Goal: Information Seeking & Learning: Check status

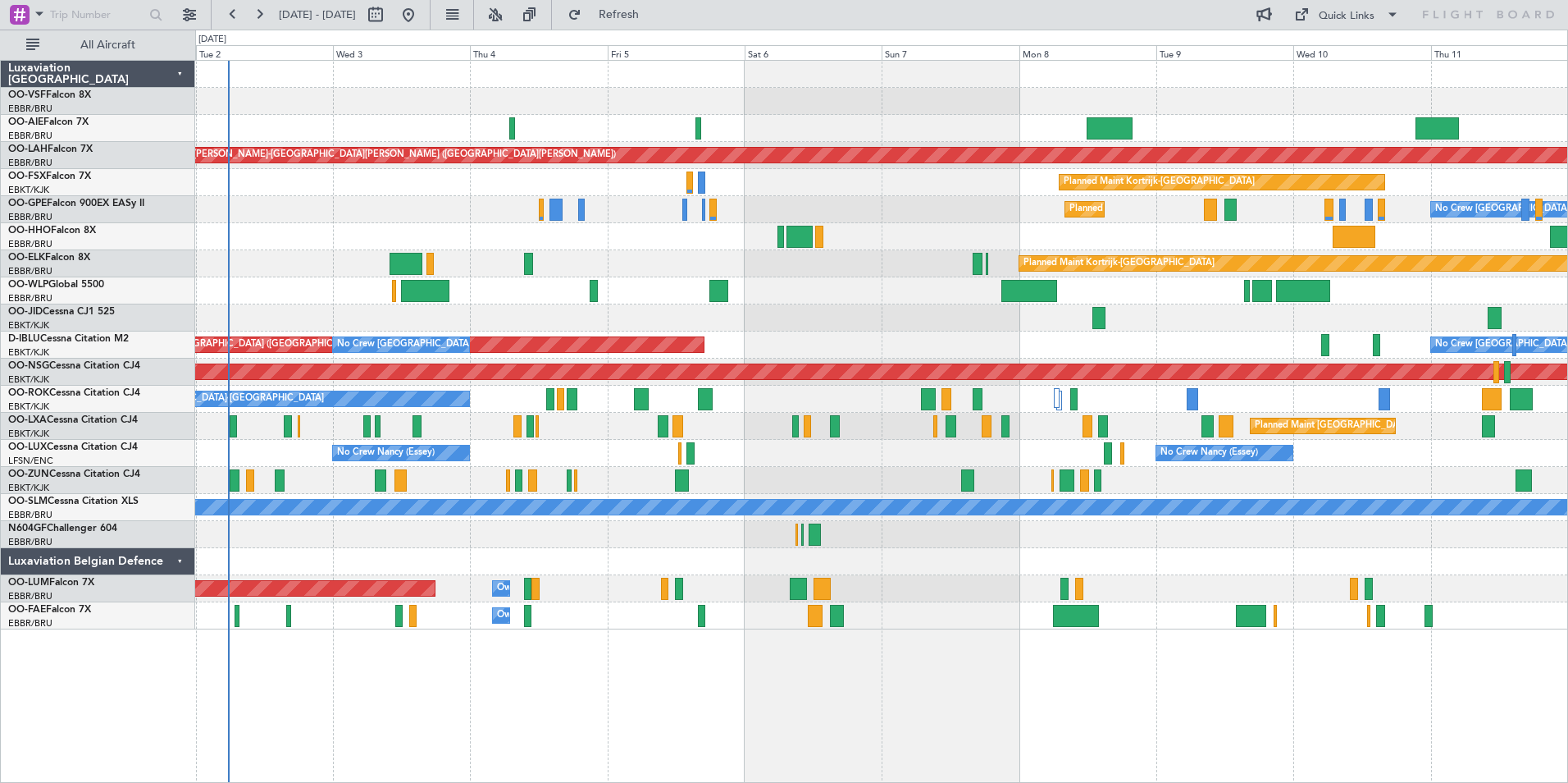
click at [629, 232] on div "Planned Maint [GEOGRAPHIC_DATA] ([GEOGRAPHIC_DATA]) Planned [GEOGRAPHIC_DATA][P…" at bounding box center [881, 345] width 1372 height 569
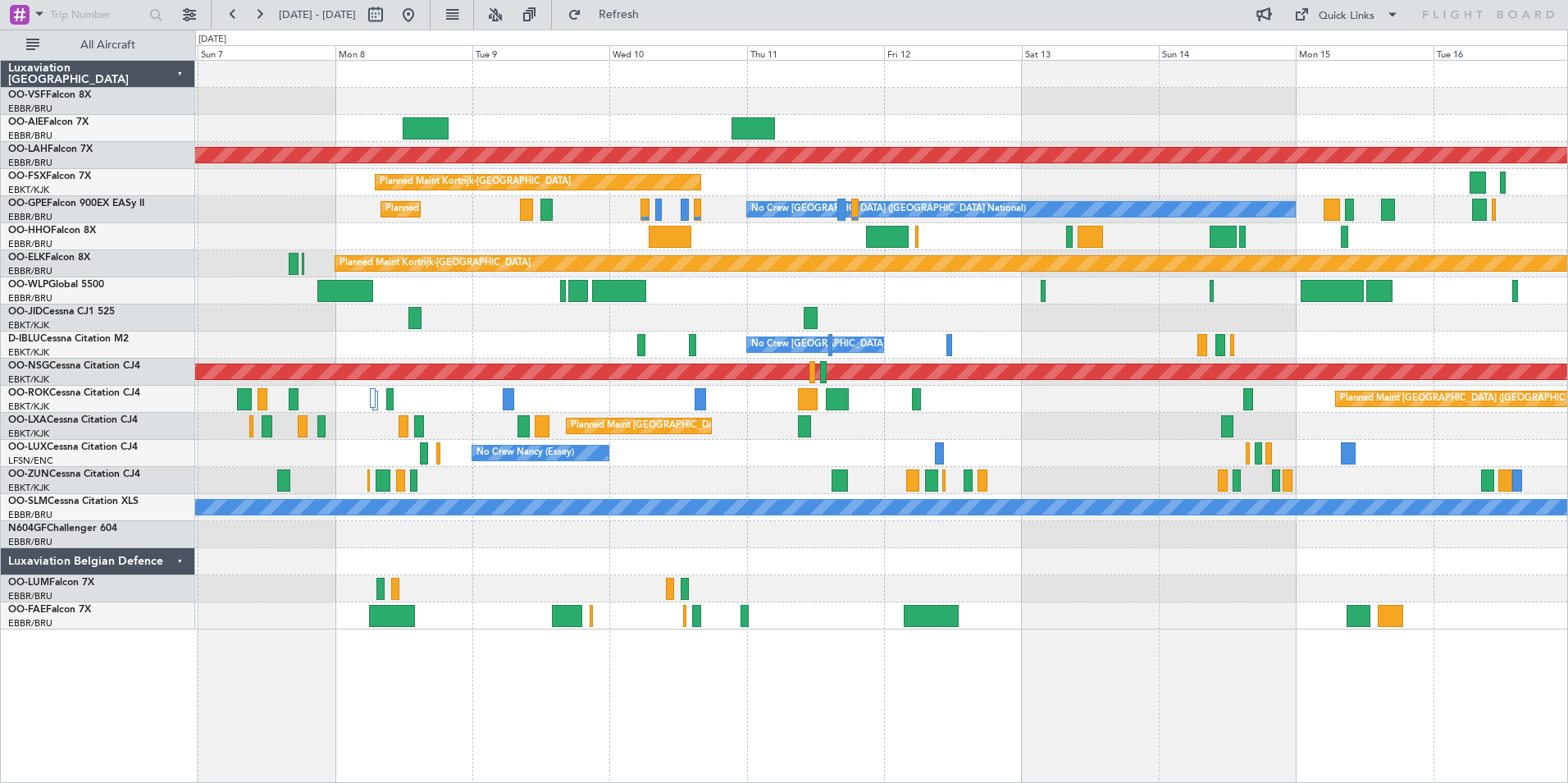
click at [822, 136] on div at bounding box center [881, 127] width 1372 height 27
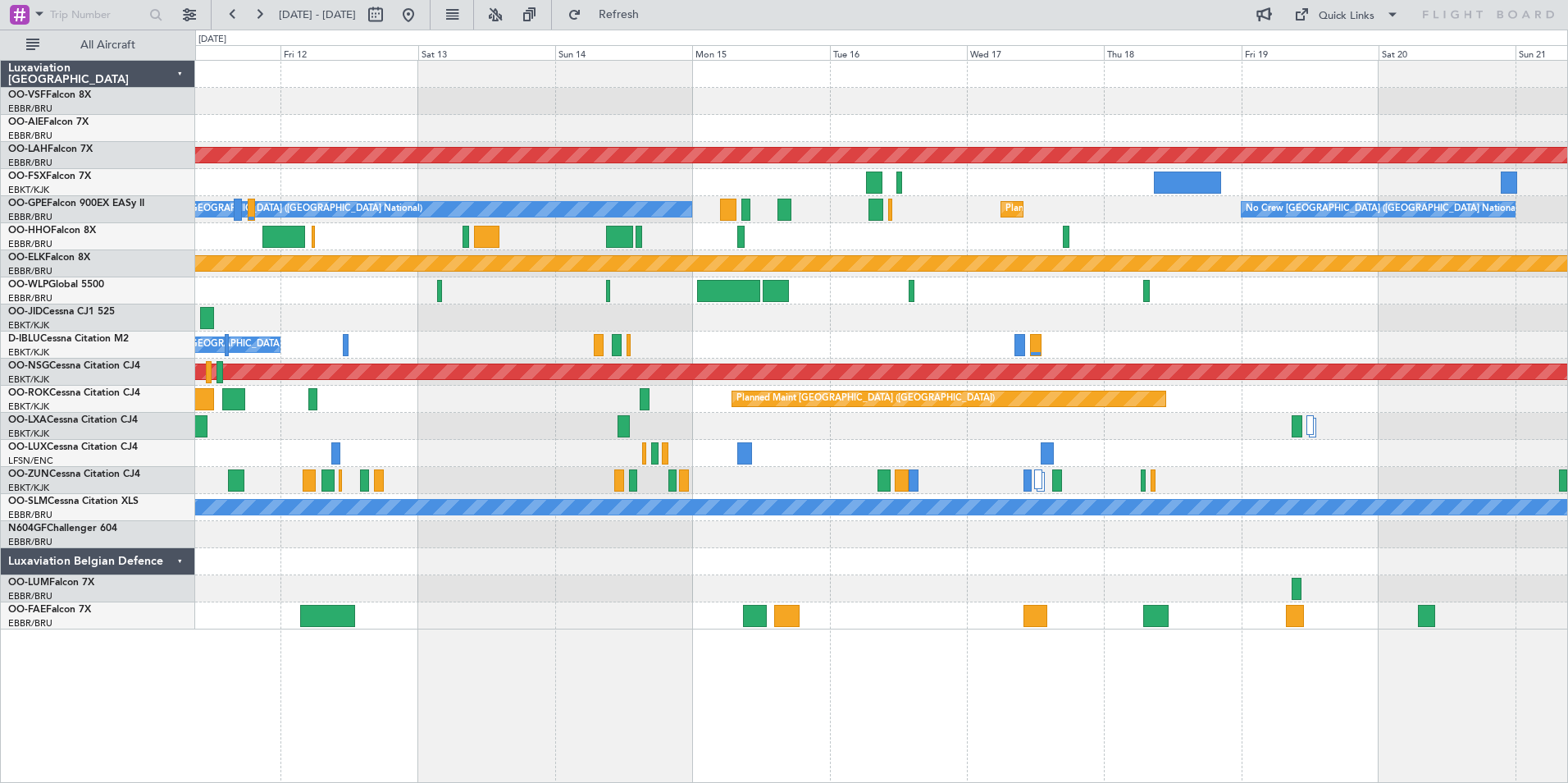
click at [526, 118] on div at bounding box center [881, 127] width 1372 height 27
click at [731, 124] on div at bounding box center [881, 127] width 1372 height 27
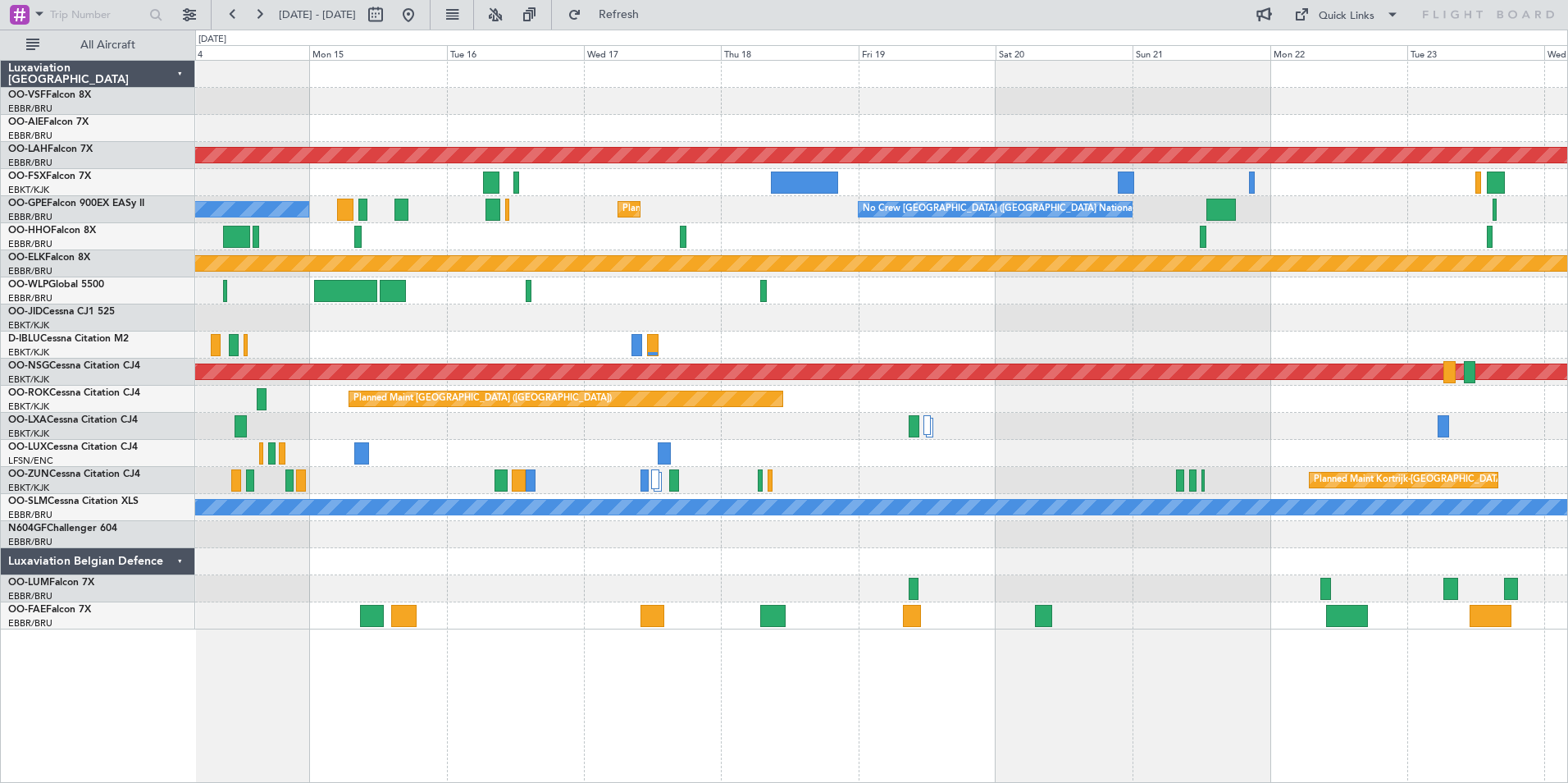
click at [794, 133] on div at bounding box center [881, 127] width 1372 height 27
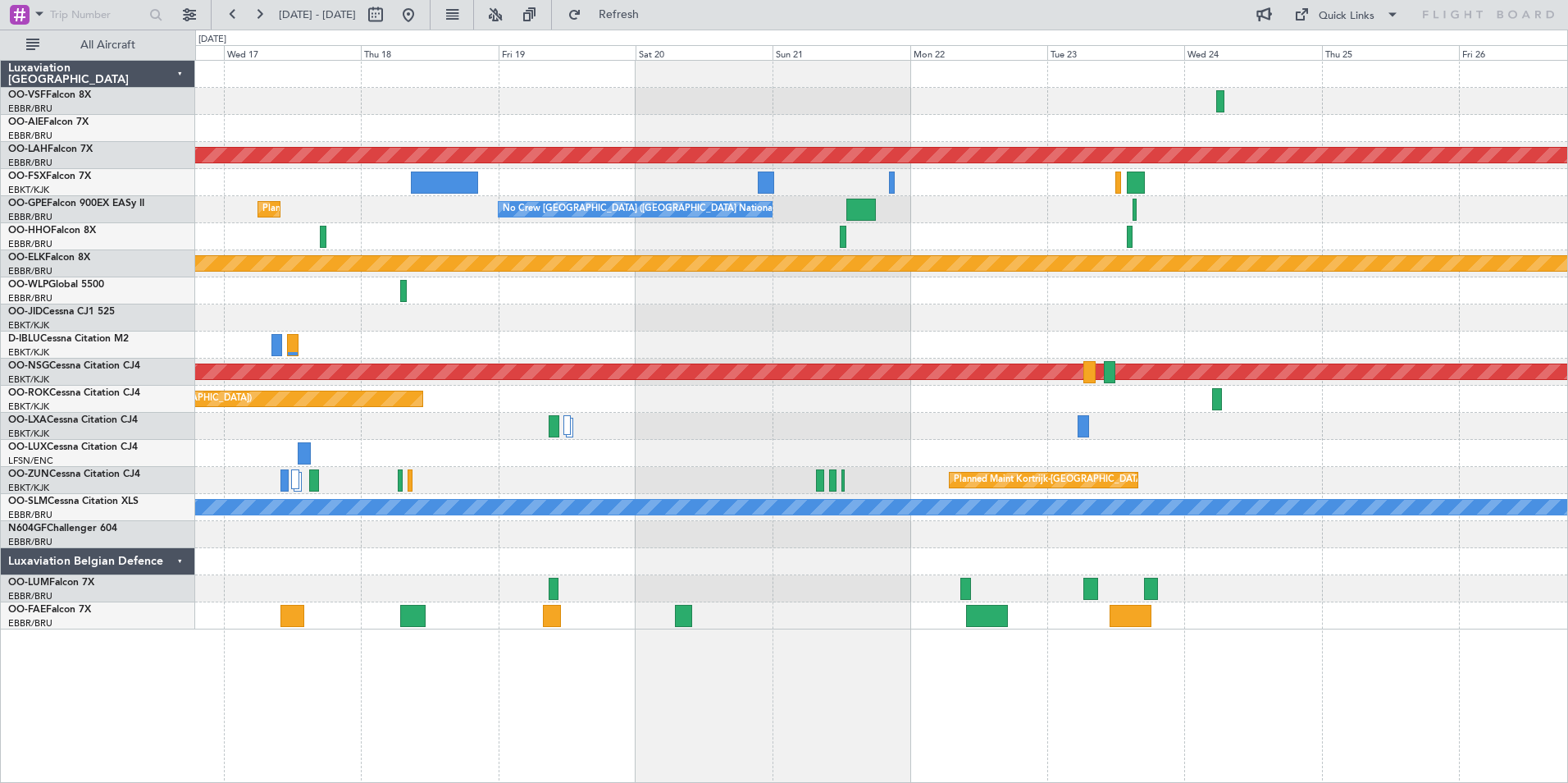
click at [978, 132] on div at bounding box center [881, 127] width 1372 height 27
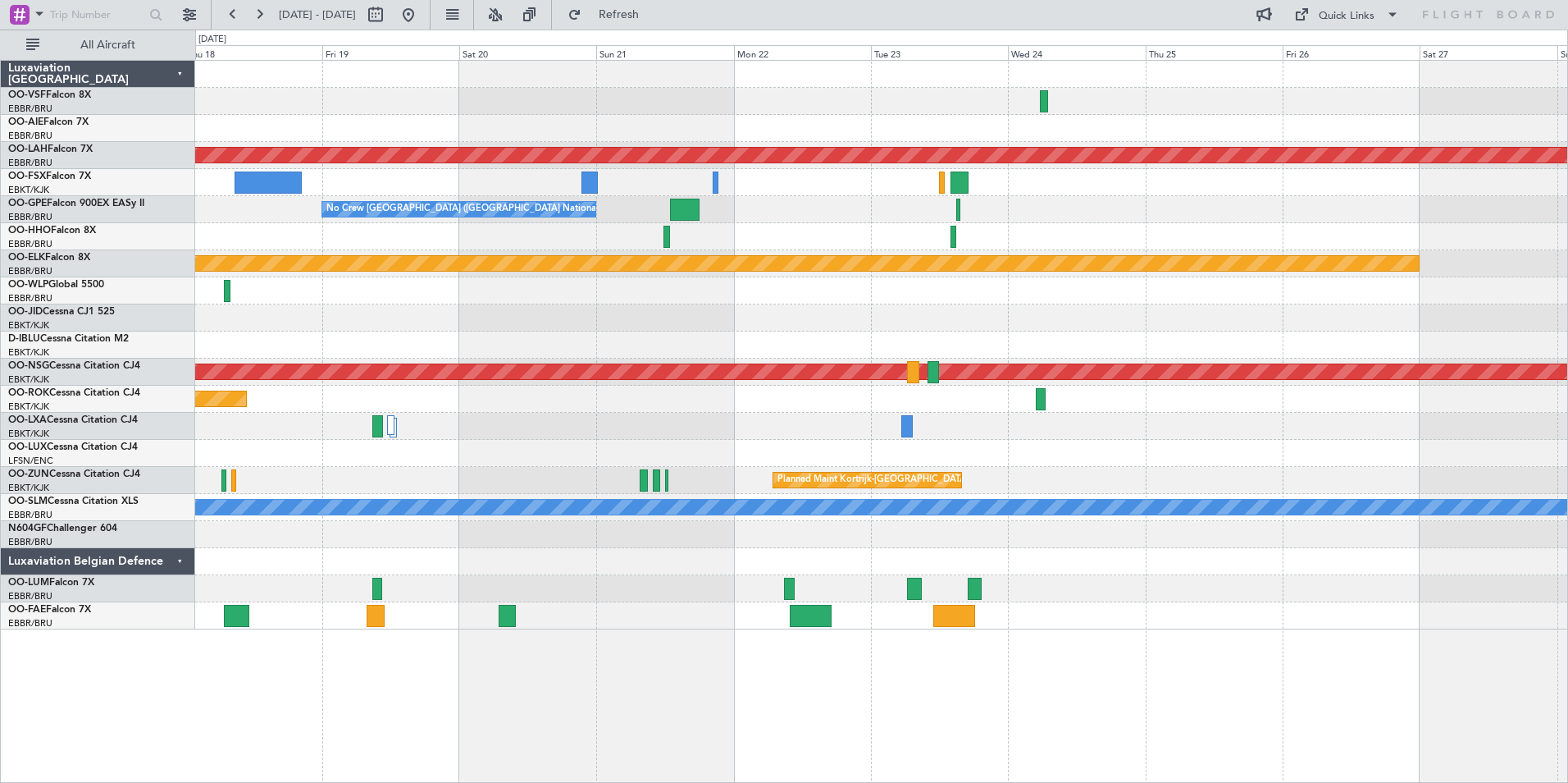
click at [1406, 128] on div at bounding box center [881, 127] width 1372 height 27
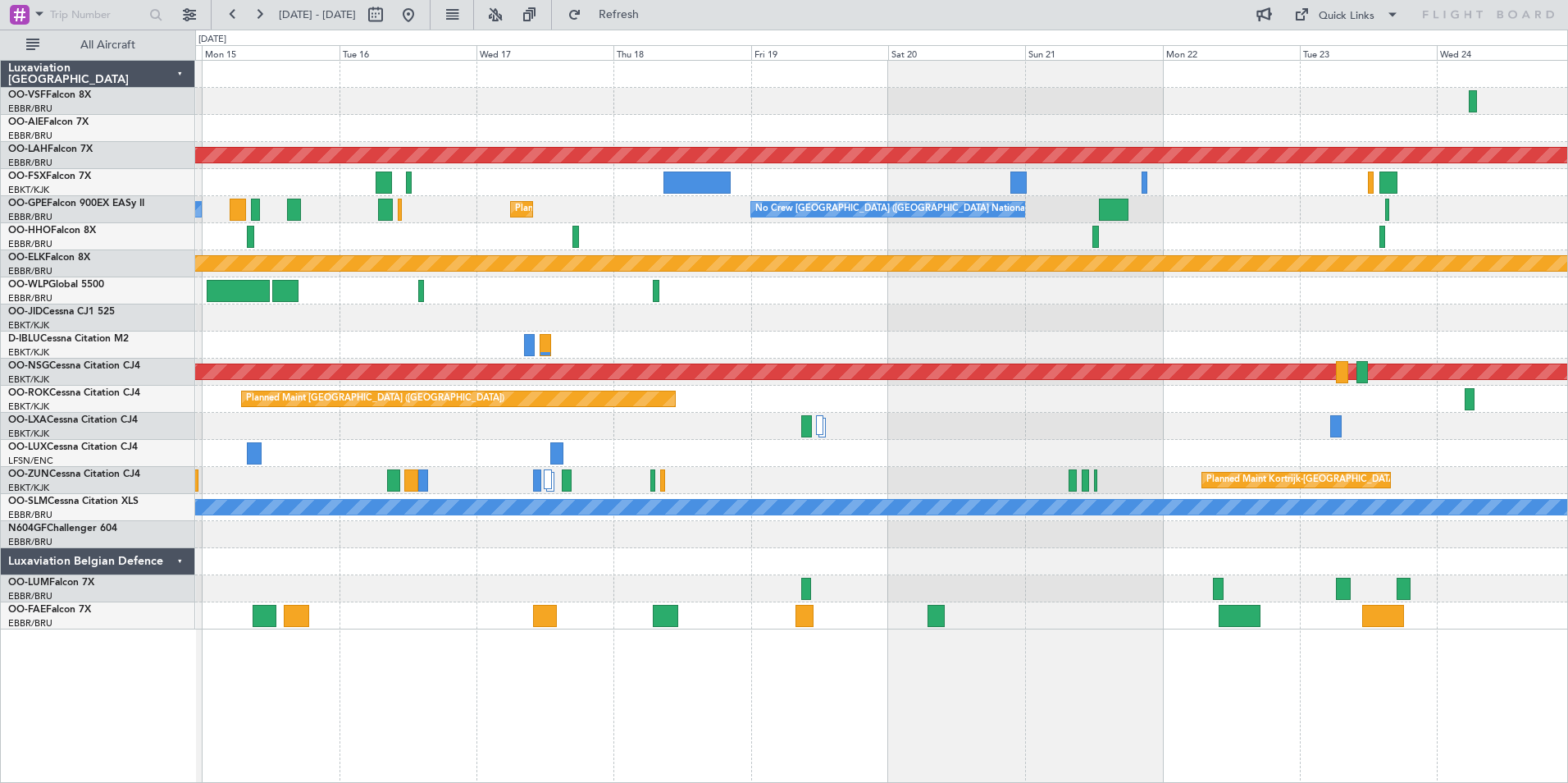
click at [1066, 123] on div at bounding box center [881, 127] width 1372 height 27
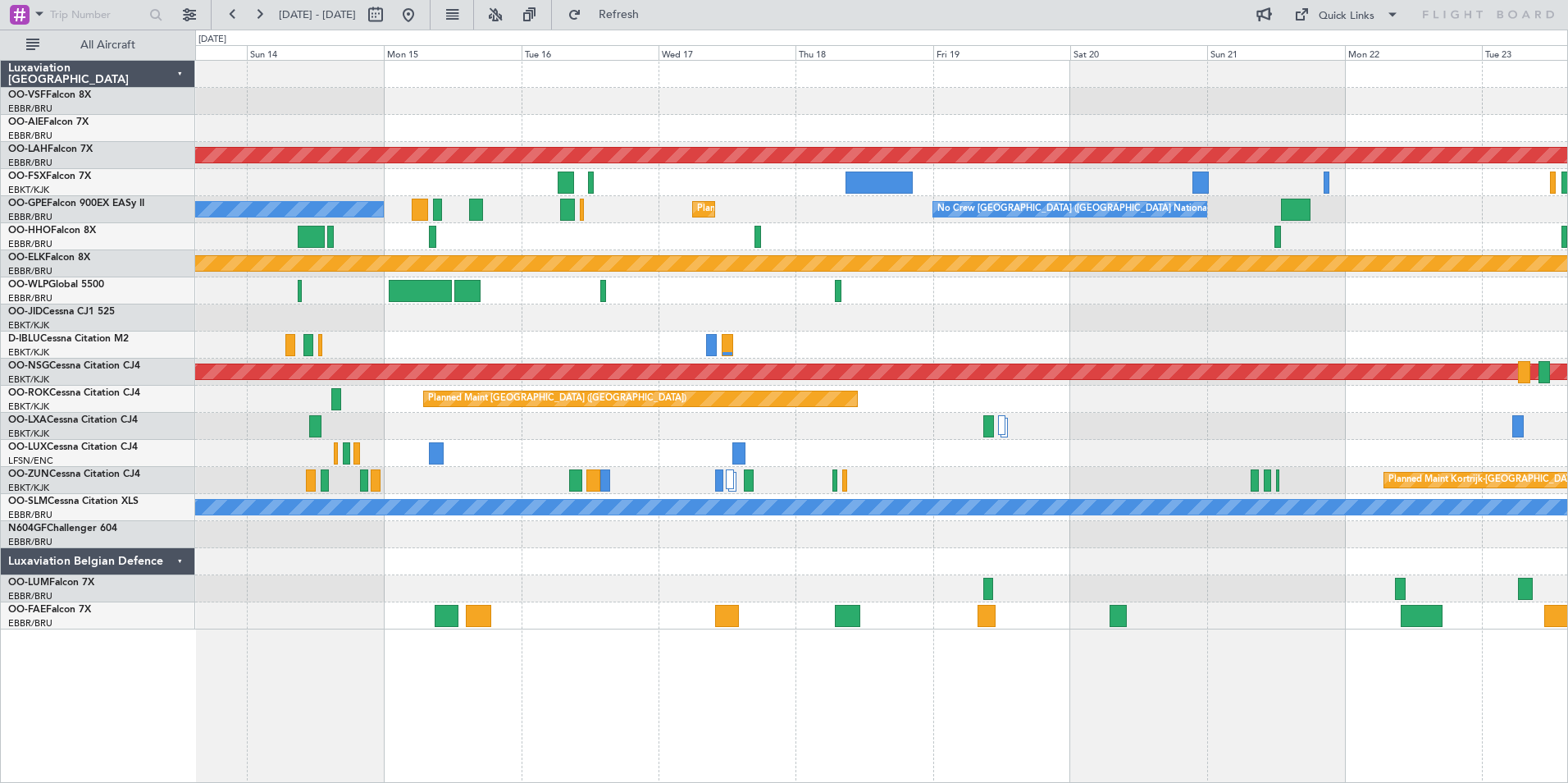
click at [1205, 128] on div at bounding box center [881, 127] width 1372 height 27
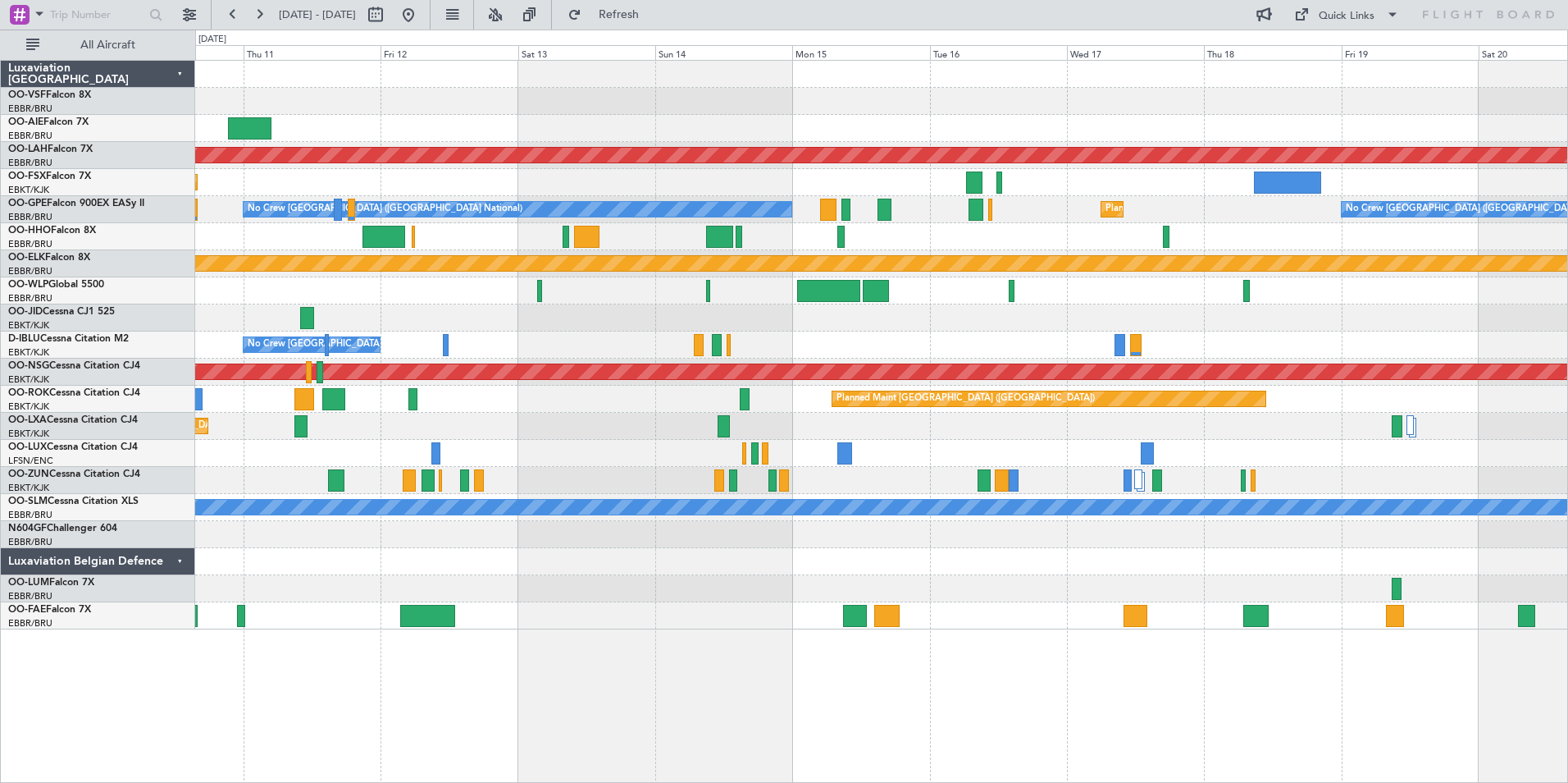
click at [1089, 133] on div at bounding box center [881, 127] width 1372 height 27
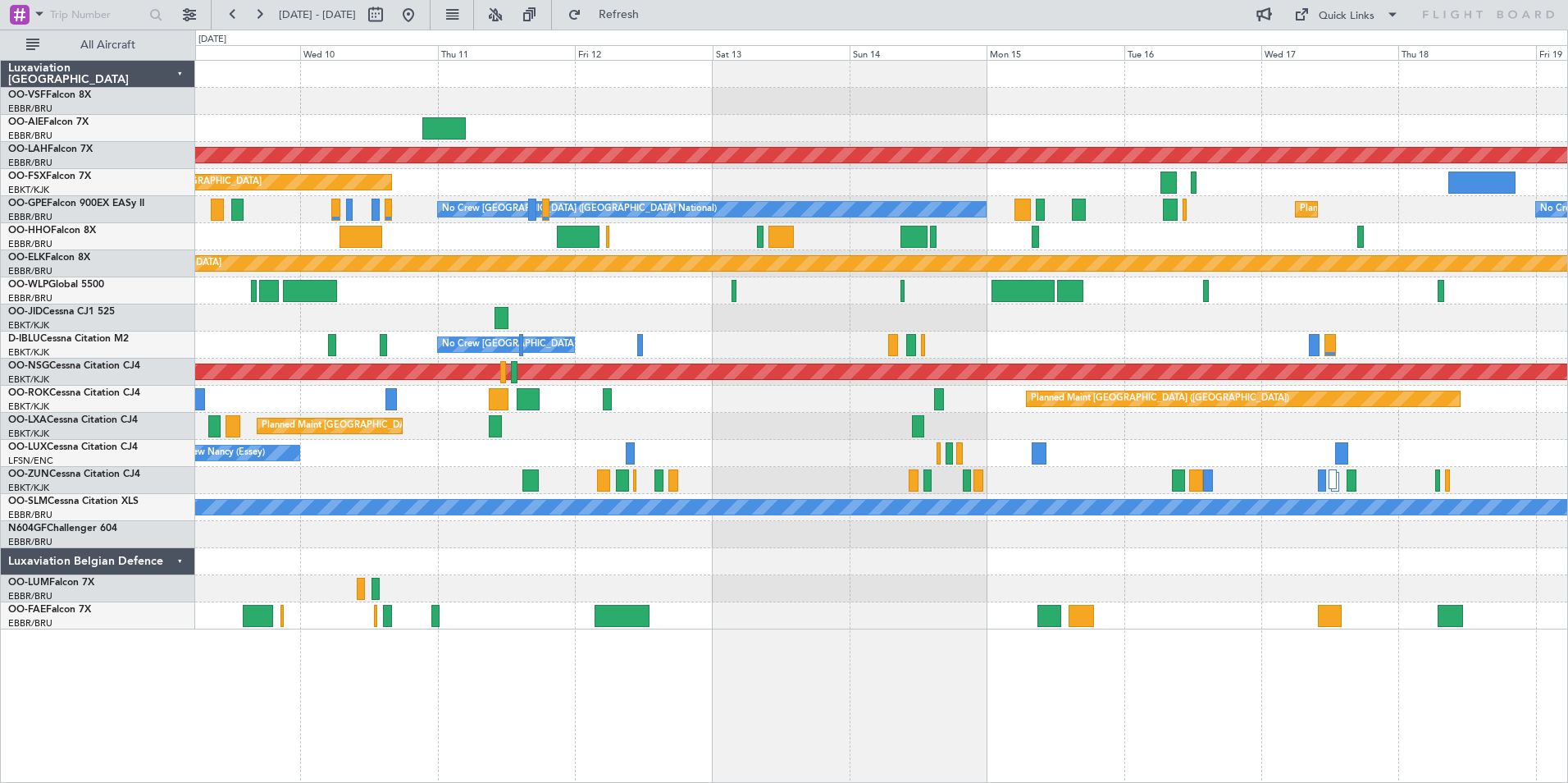
click at [1045, 136] on div at bounding box center [881, 127] width 1372 height 27
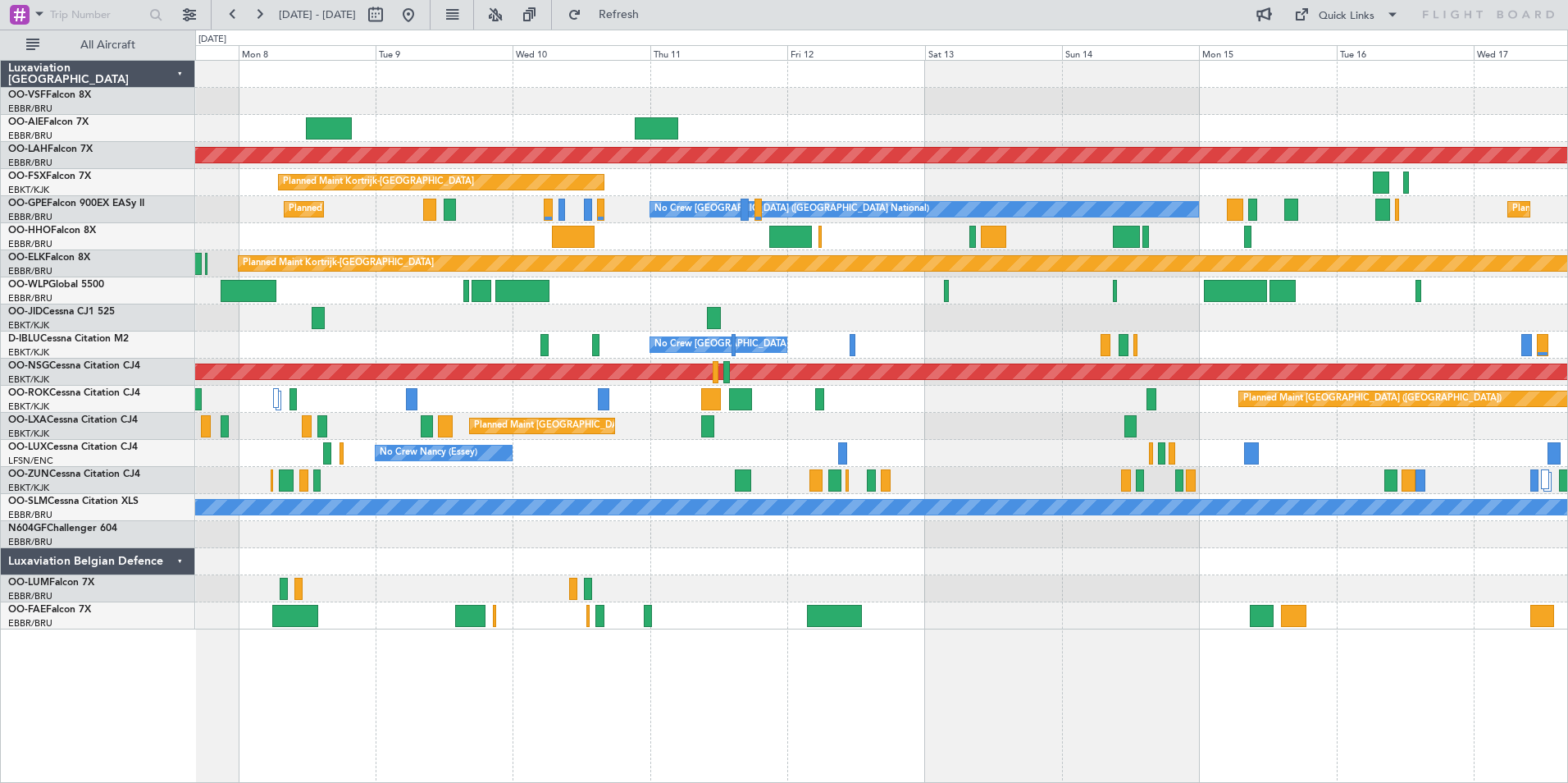
click at [1013, 130] on div at bounding box center [881, 127] width 1372 height 27
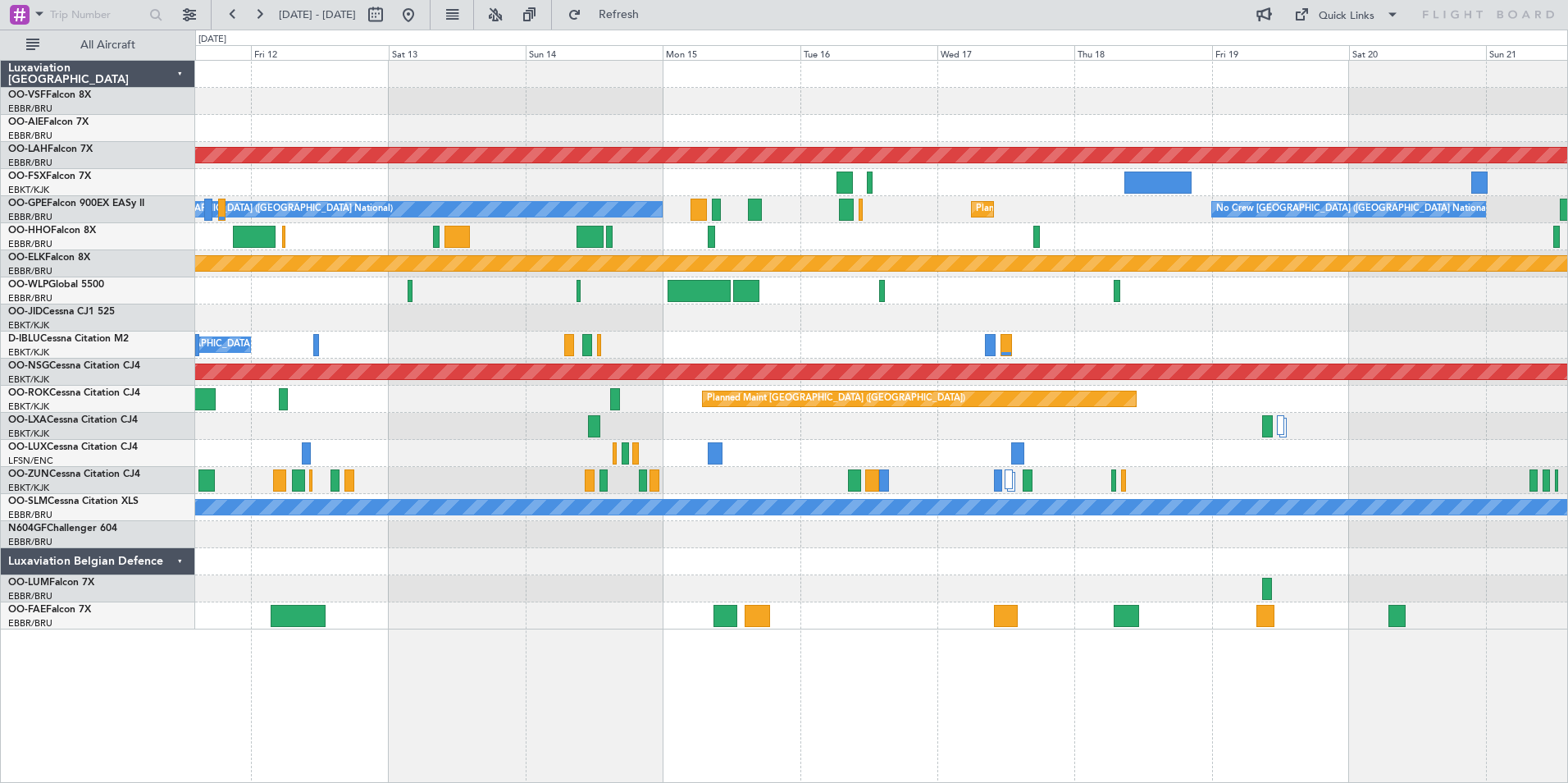
click at [0, 162] on html "[DATE] - [DATE] Refresh Quick Links All Aircraft Planned [GEOGRAPHIC_DATA][PERS…" at bounding box center [784, 391] width 1568 height 783
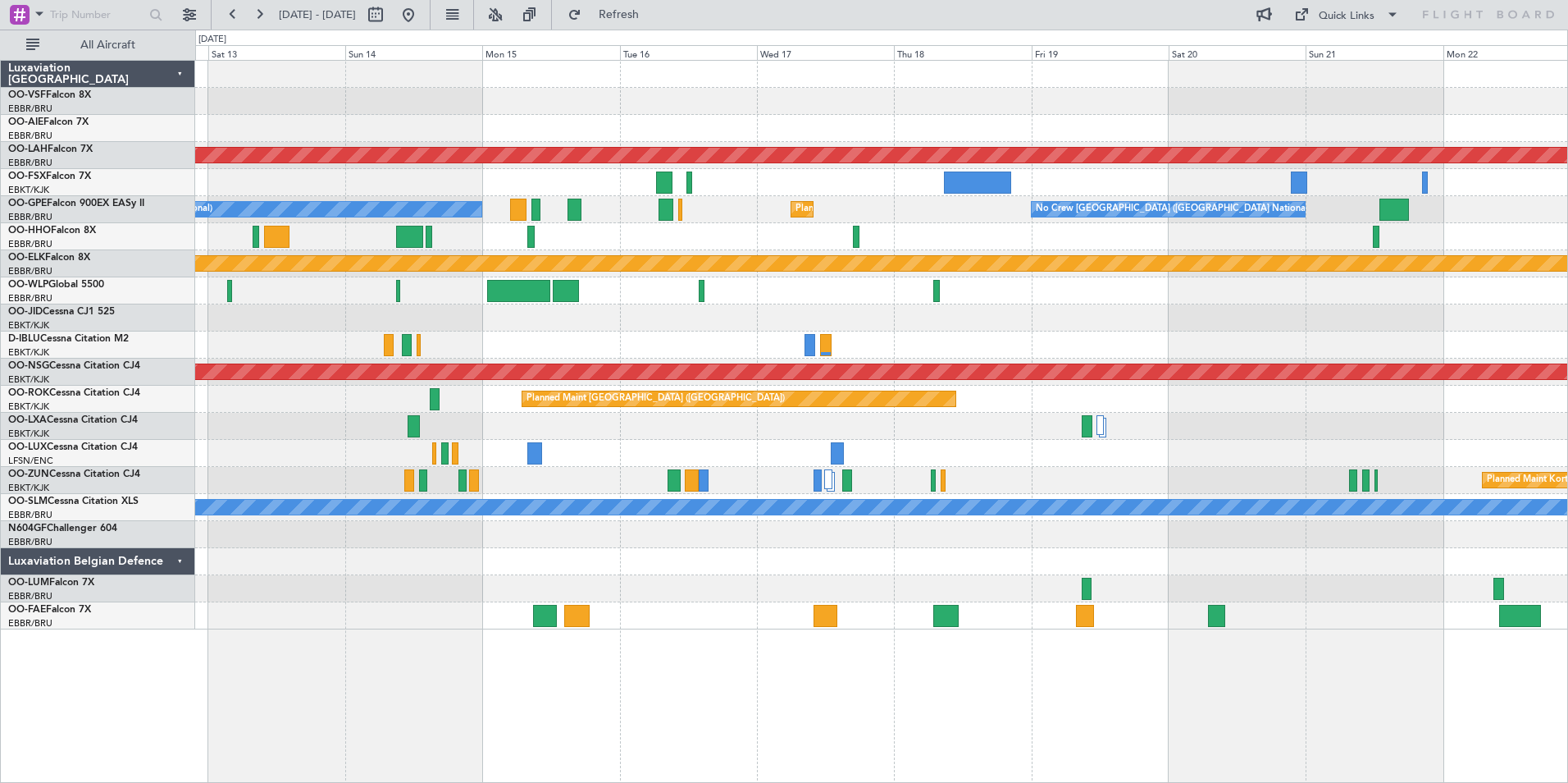
click at [1269, 130] on div at bounding box center [881, 127] width 1372 height 27
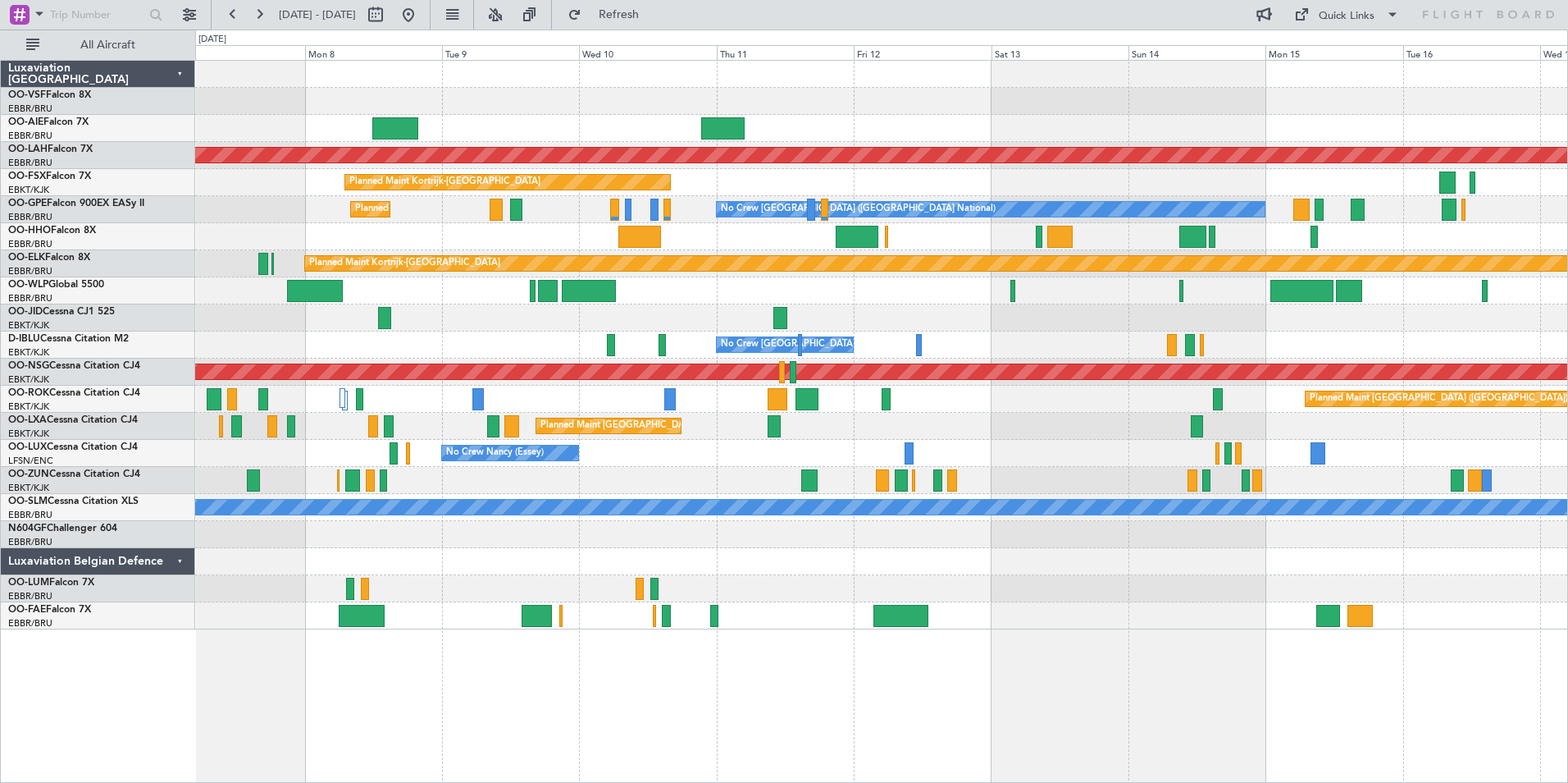
click at [1241, 133] on div at bounding box center [881, 127] width 1372 height 27
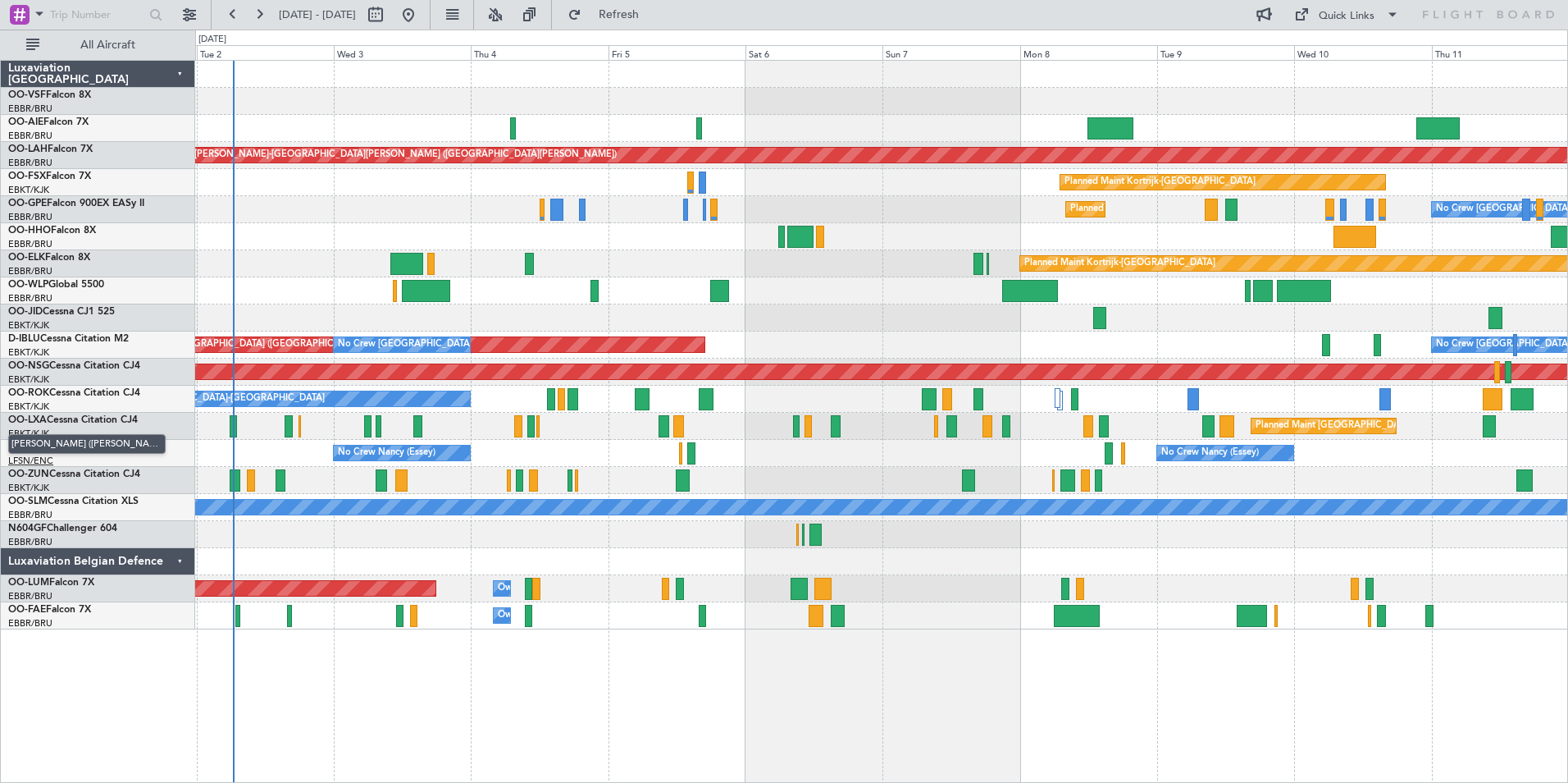
click at [58, 448] on span "[PERSON_NAME] ([PERSON_NAME])" at bounding box center [87, 444] width 157 height 21
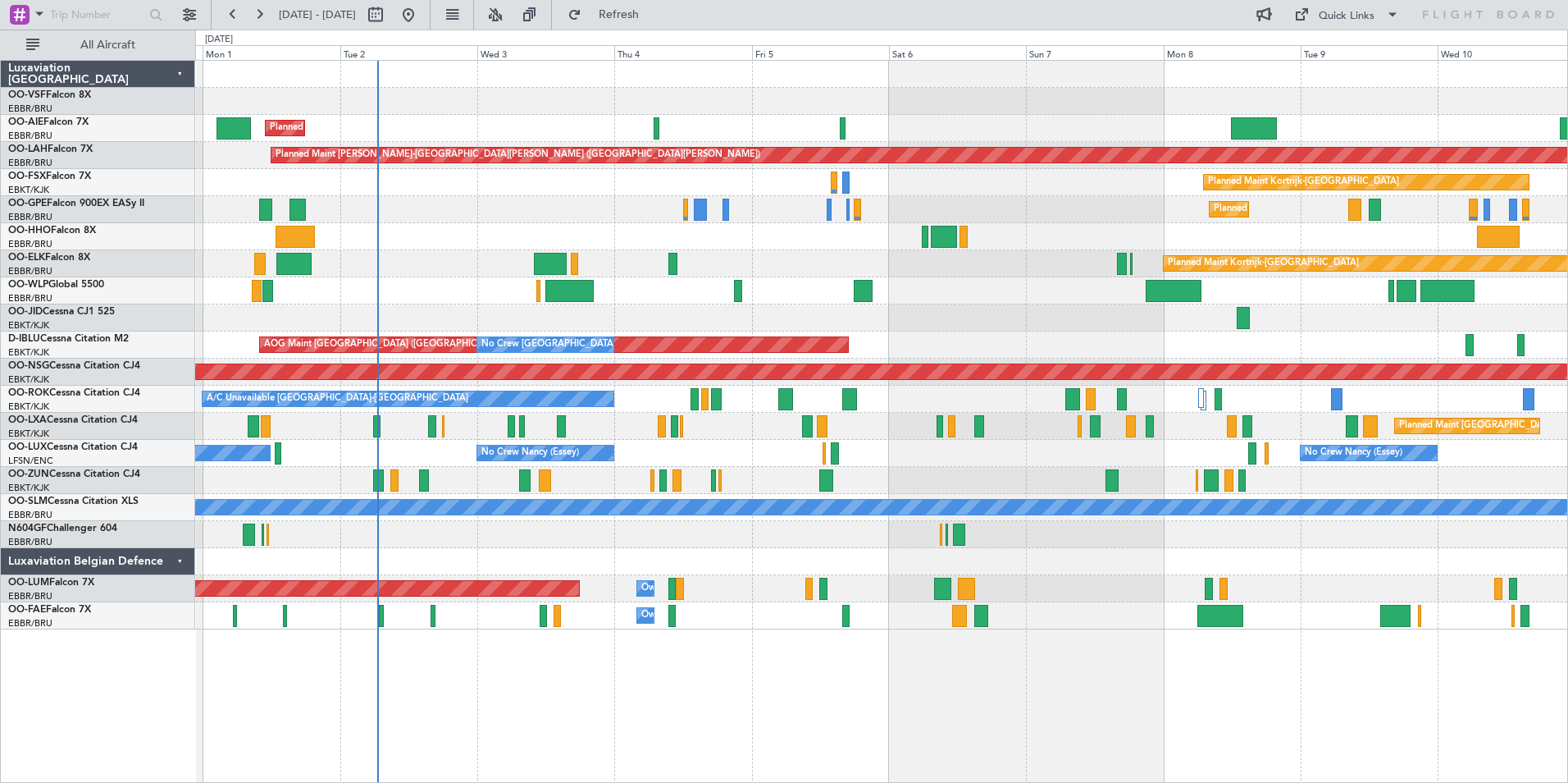
click at [411, 457] on div "No Crew [PERSON_NAME] ([PERSON_NAME]) No Crew [PERSON_NAME] ([PERSON_NAME]) No …" at bounding box center [881, 453] width 1372 height 27
click at [267, 16] on button at bounding box center [259, 15] width 26 height 26
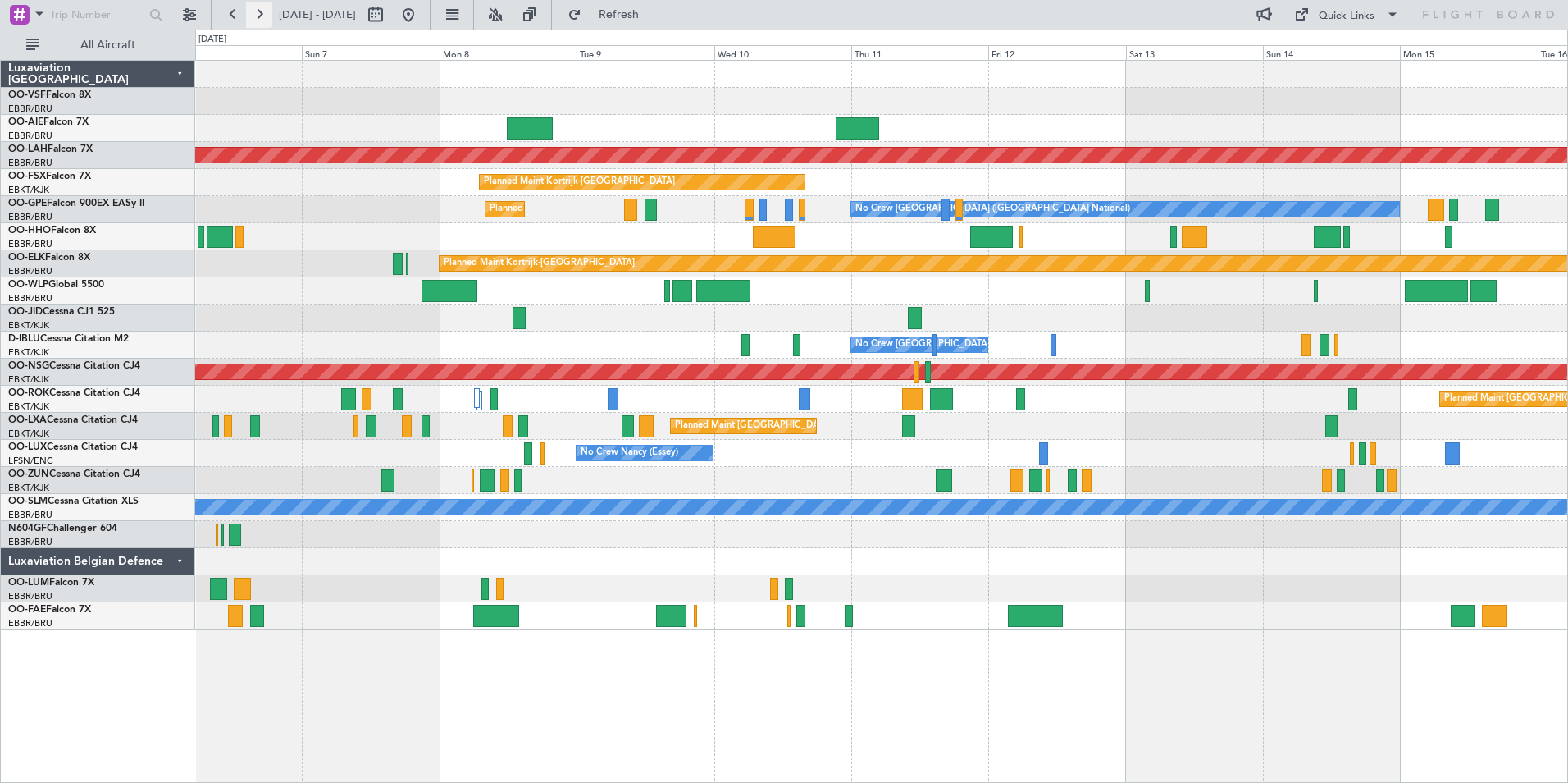
click at [267, 16] on button at bounding box center [259, 15] width 26 height 26
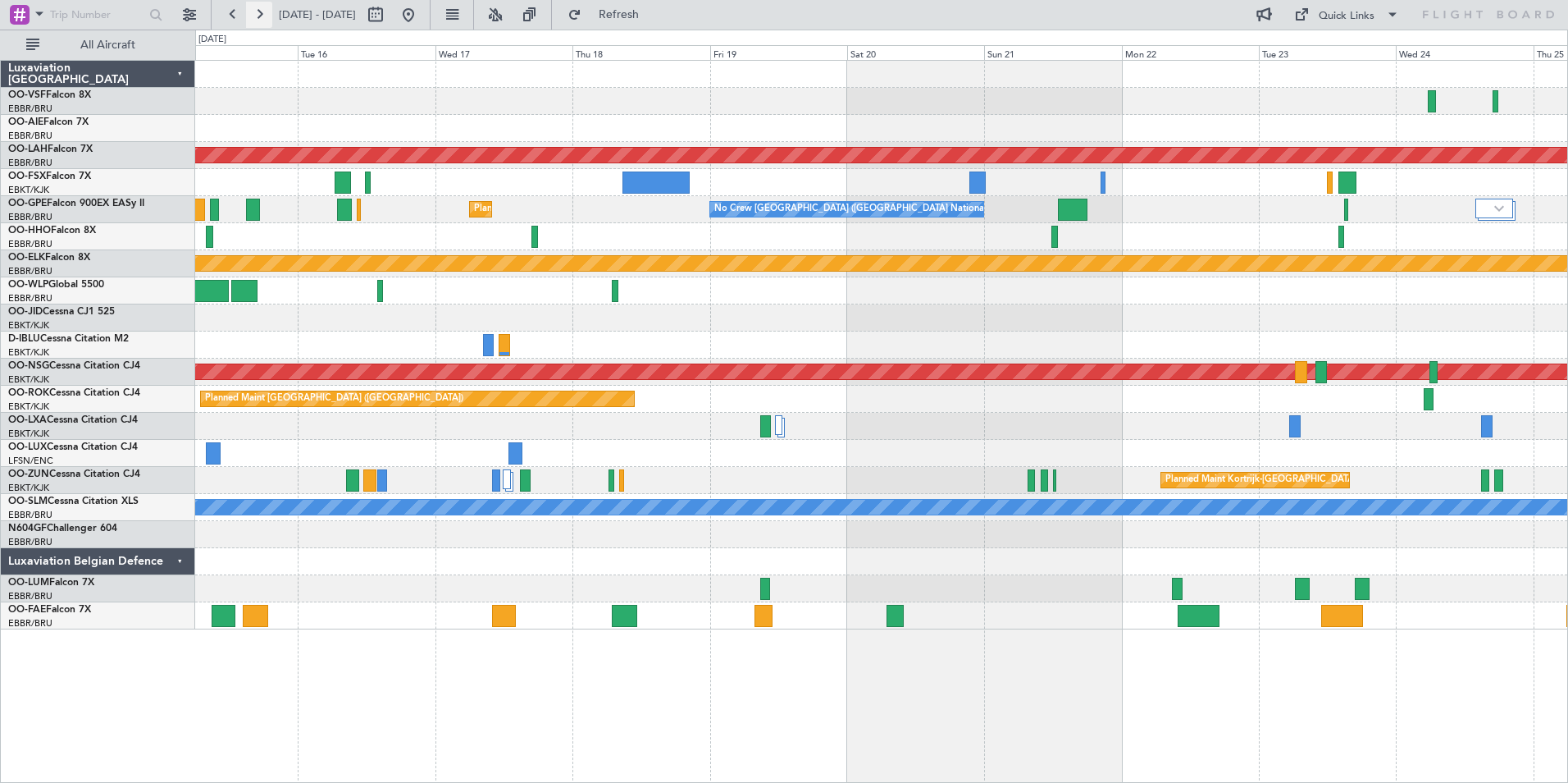
click at [267, 16] on button at bounding box center [259, 15] width 26 height 26
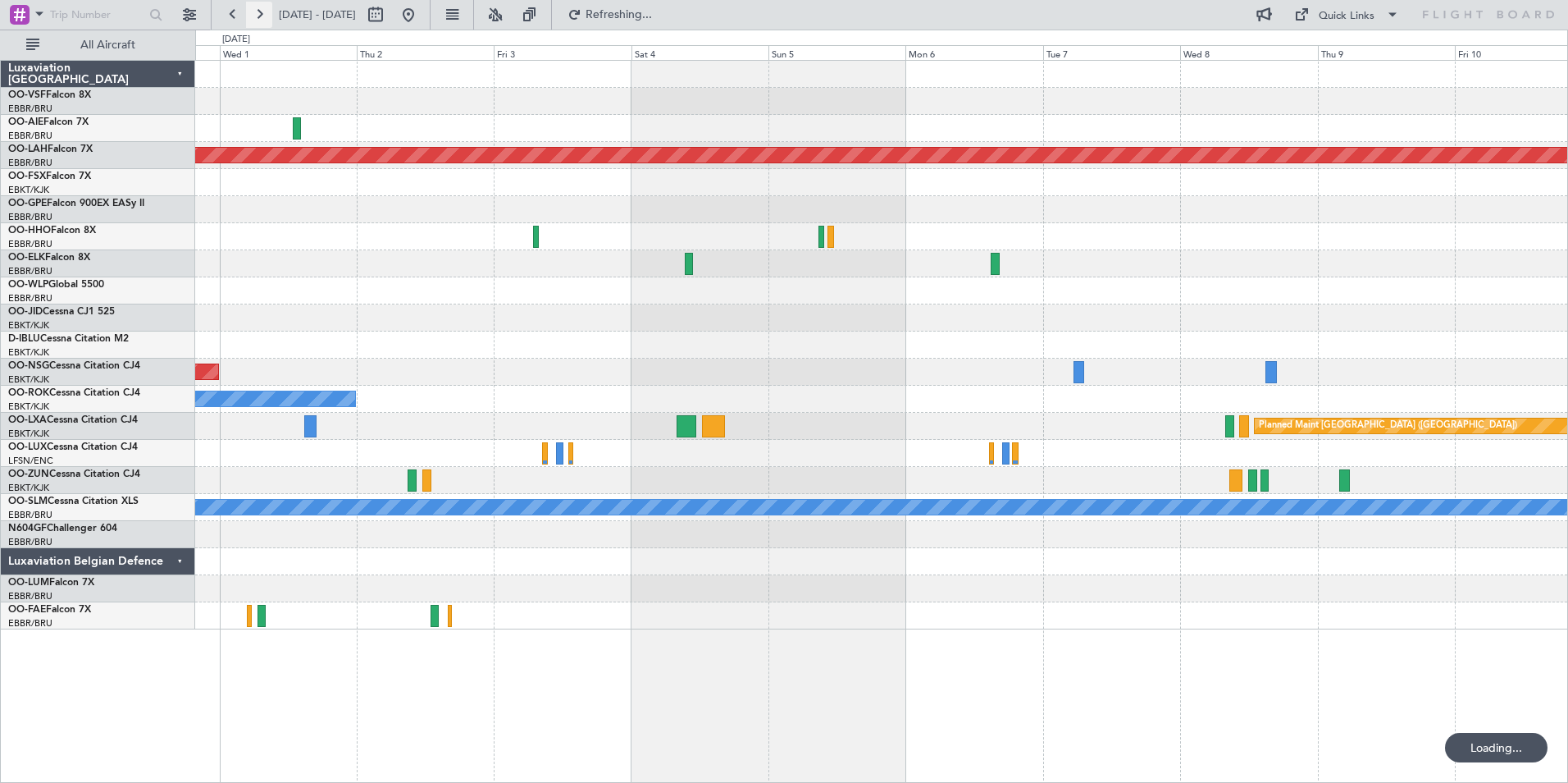
click at [267, 16] on button at bounding box center [259, 15] width 26 height 26
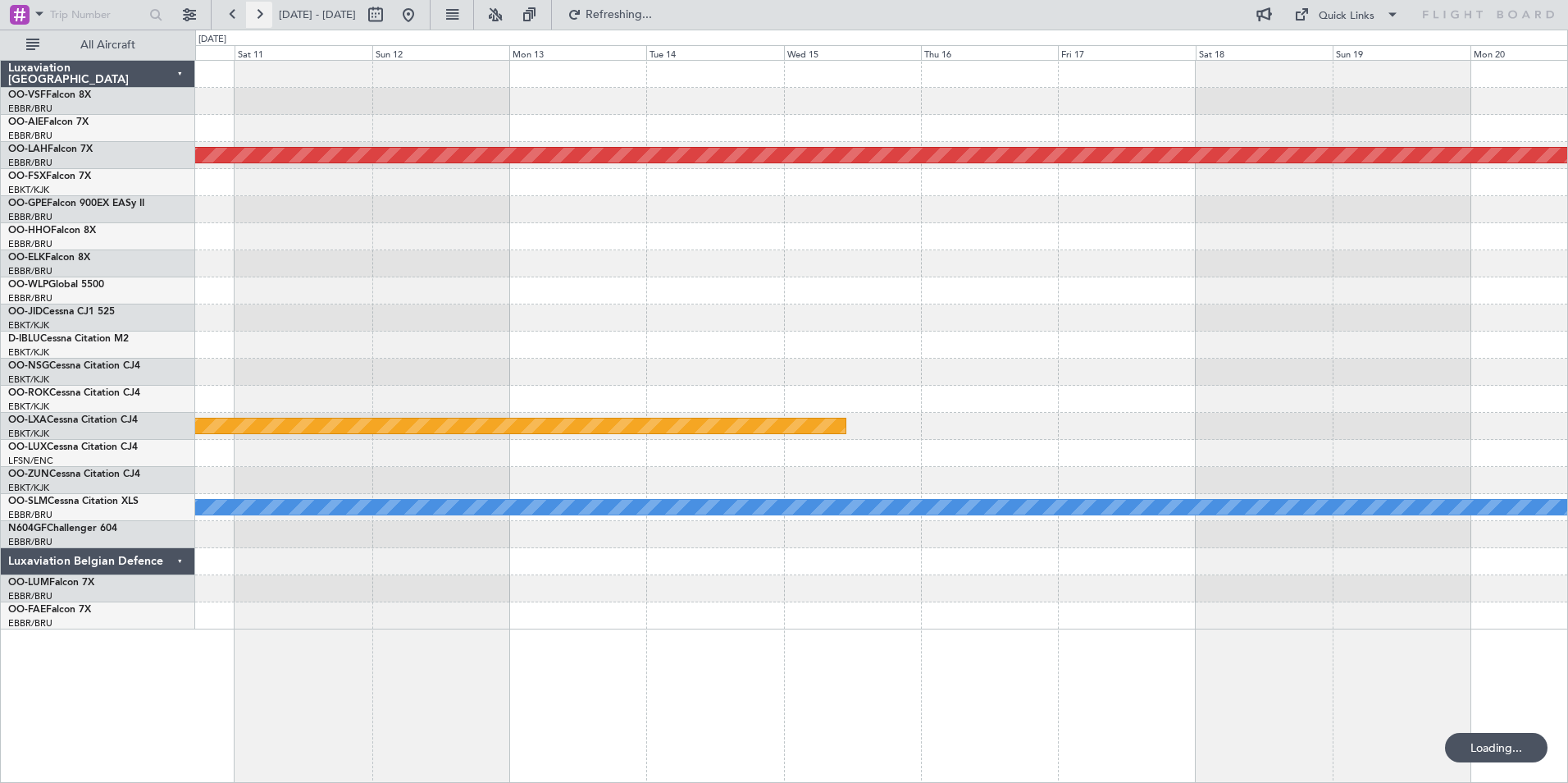
click at [267, 16] on button at bounding box center [259, 15] width 26 height 26
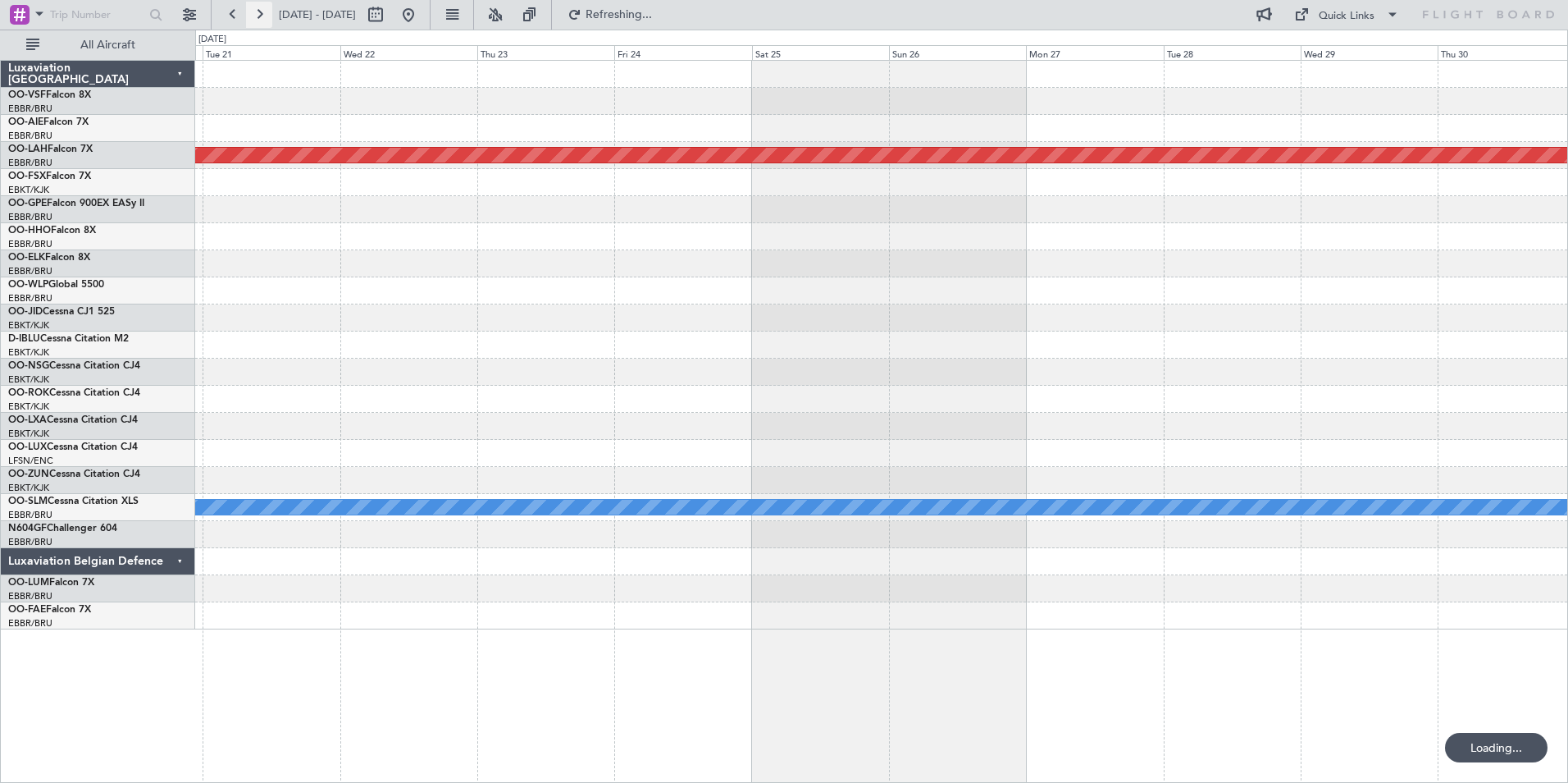
click at [267, 16] on button at bounding box center [259, 15] width 26 height 26
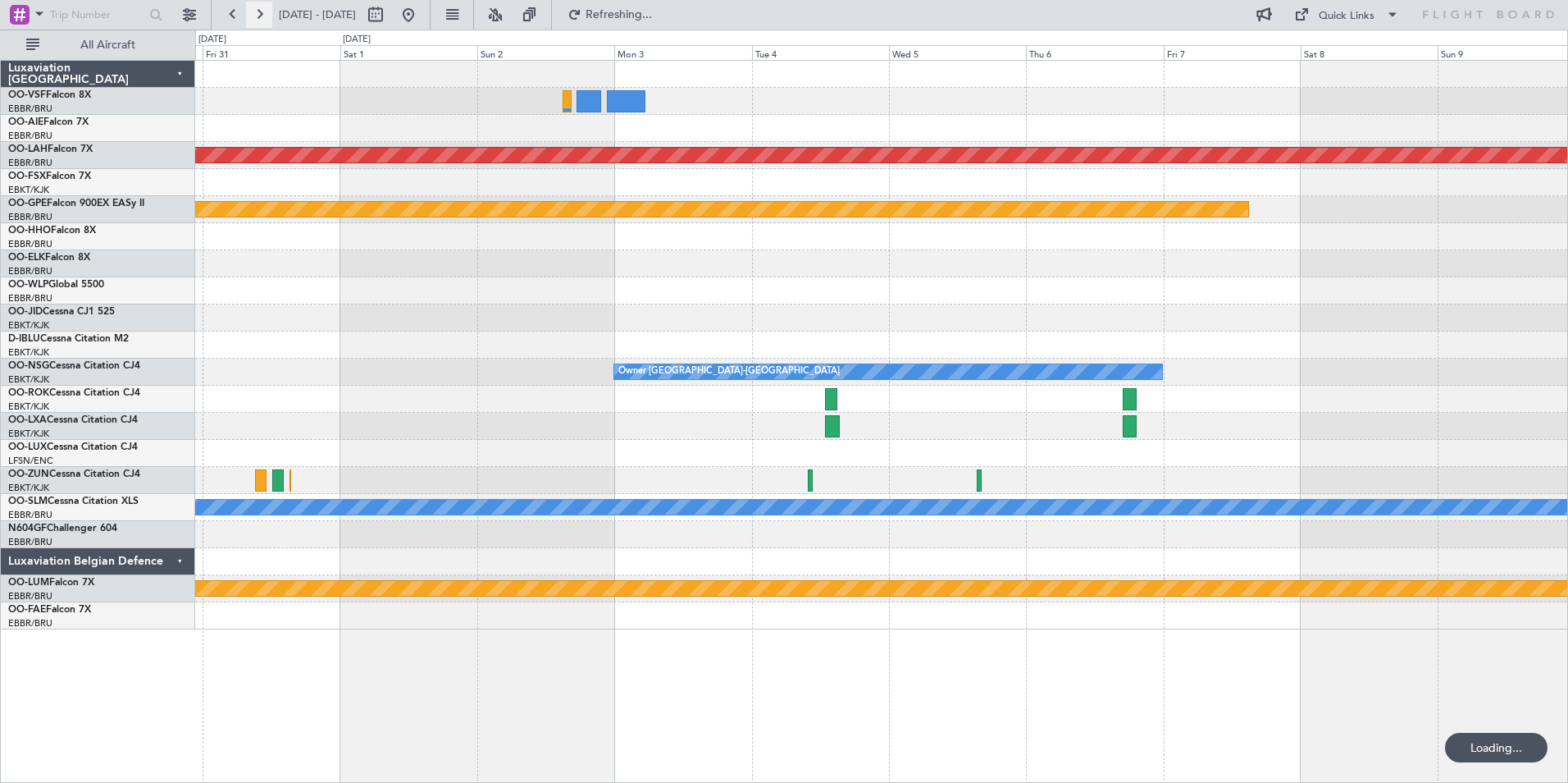
click at [267, 16] on button at bounding box center [259, 15] width 26 height 26
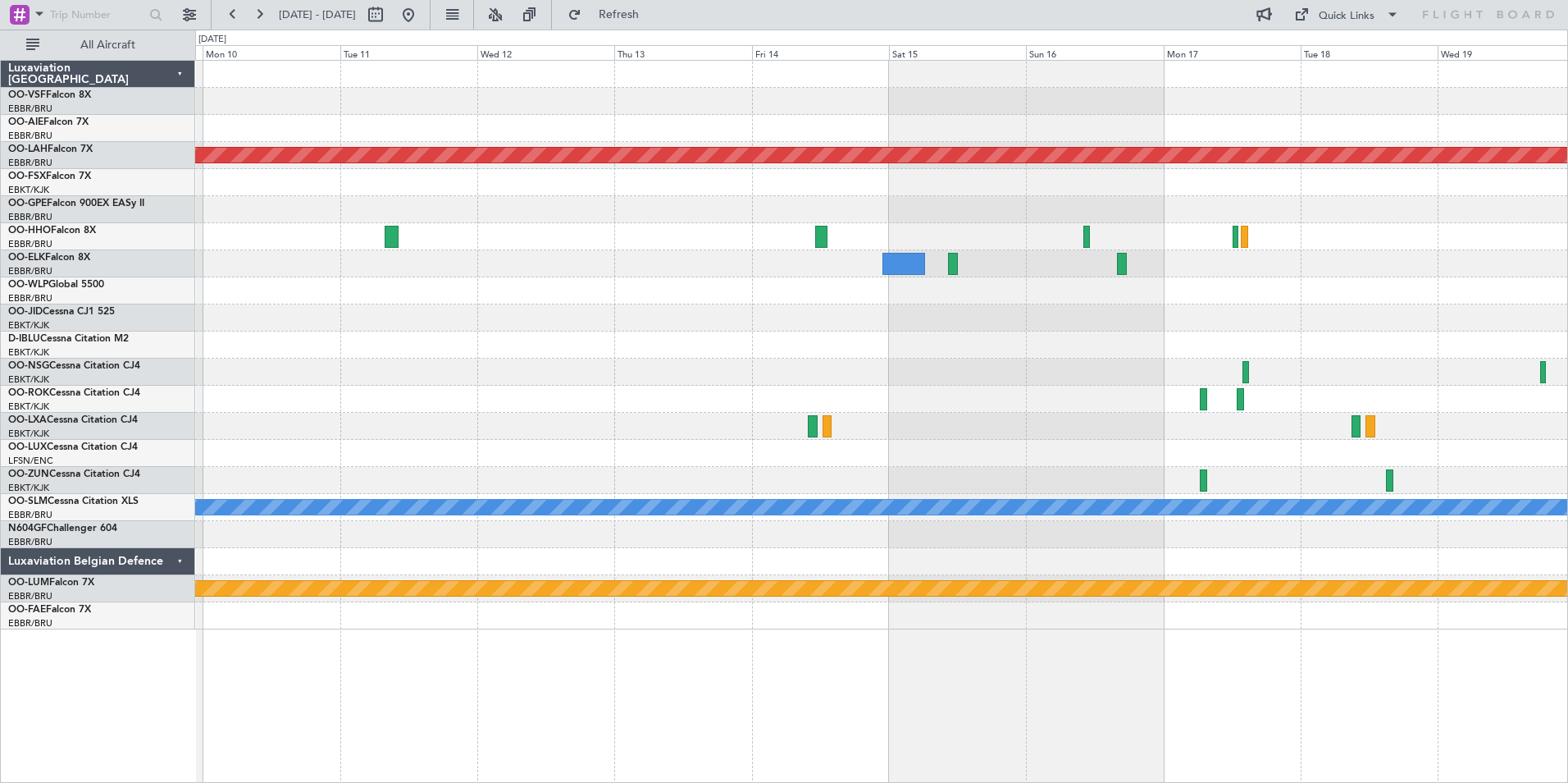
click at [805, 454] on div at bounding box center [881, 453] width 1372 height 27
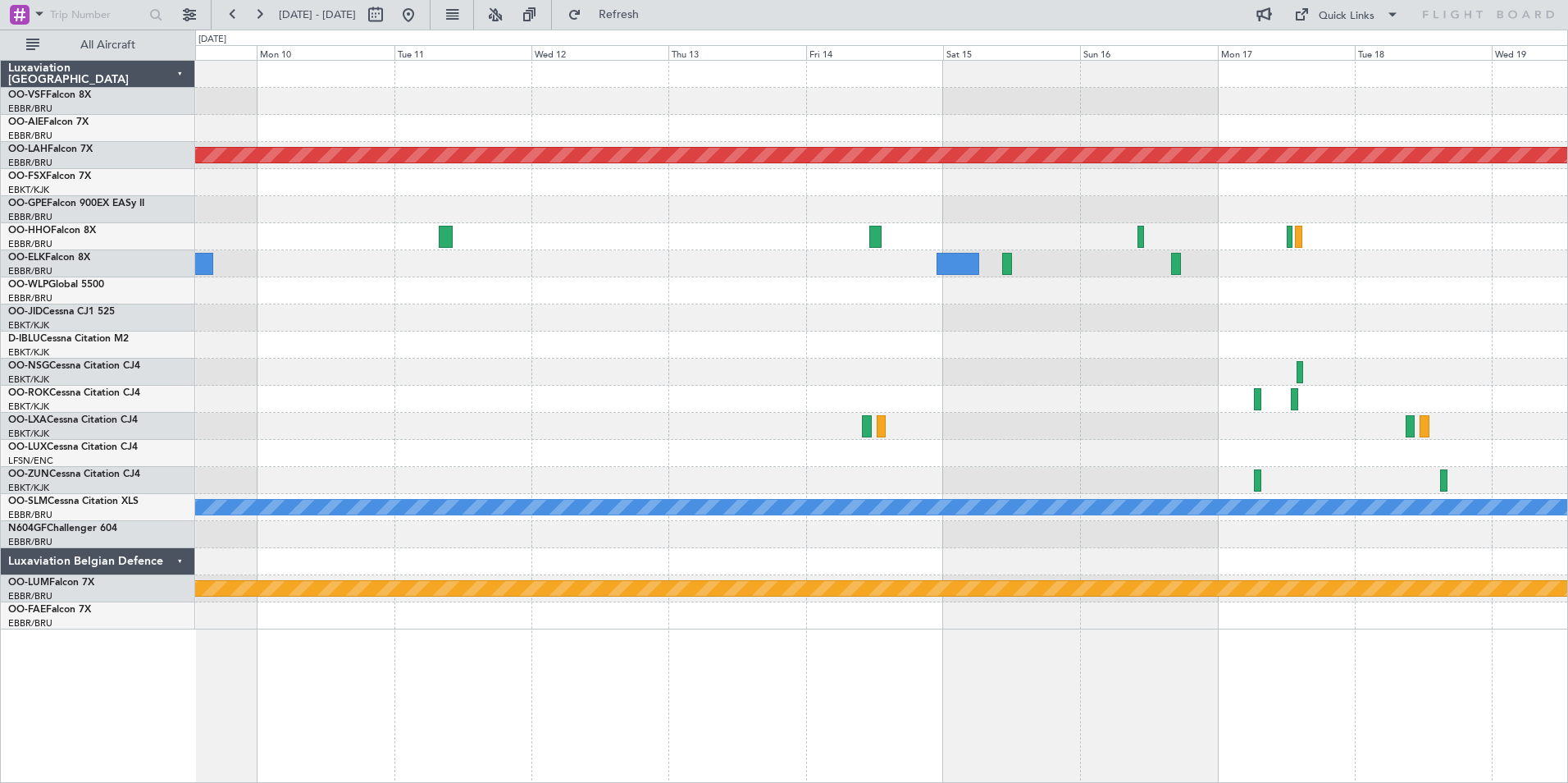
click at [1362, 450] on div at bounding box center [881, 453] width 1372 height 27
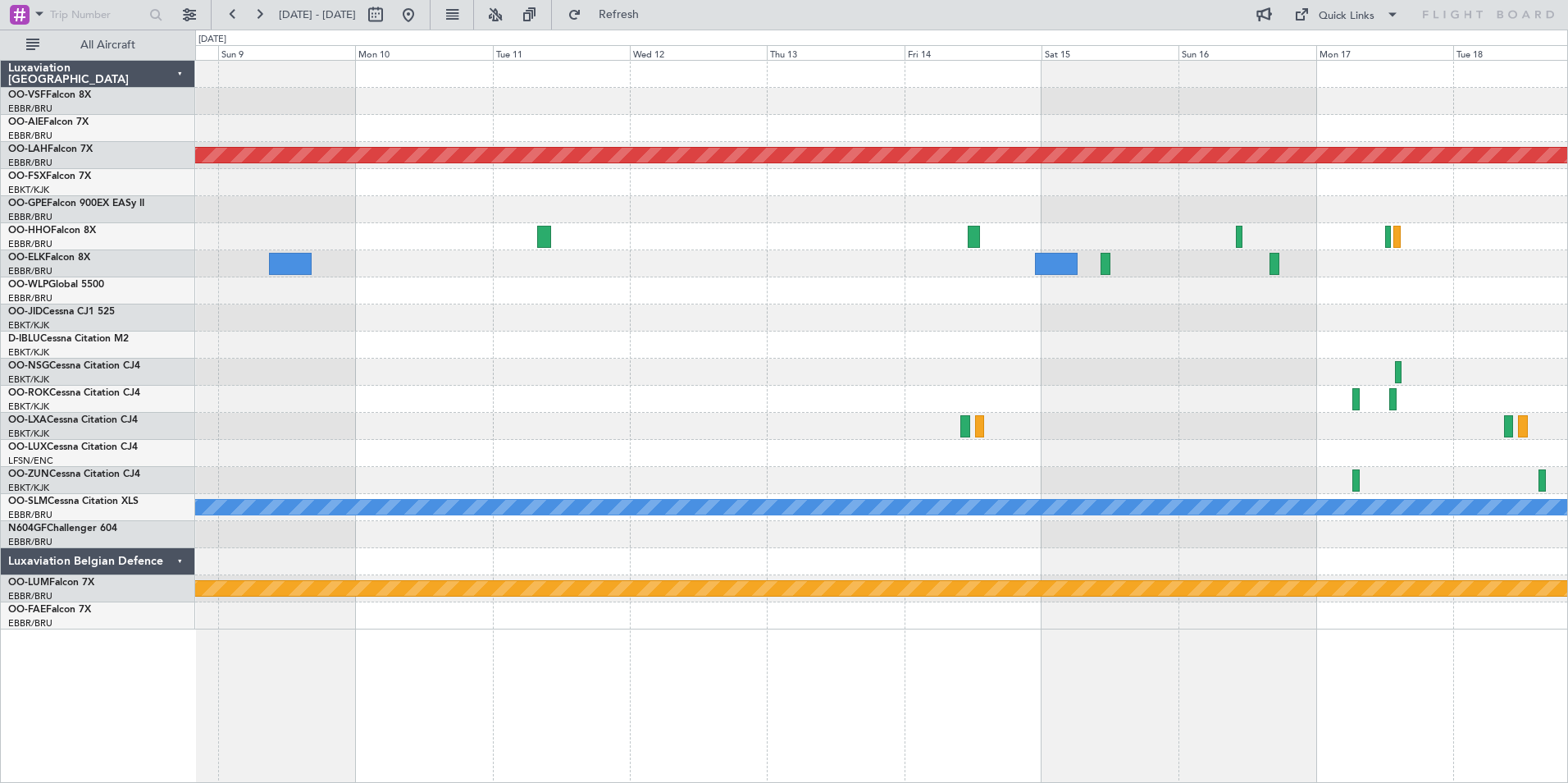
click at [1118, 459] on div at bounding box center [881, 453] width 1372 height 27
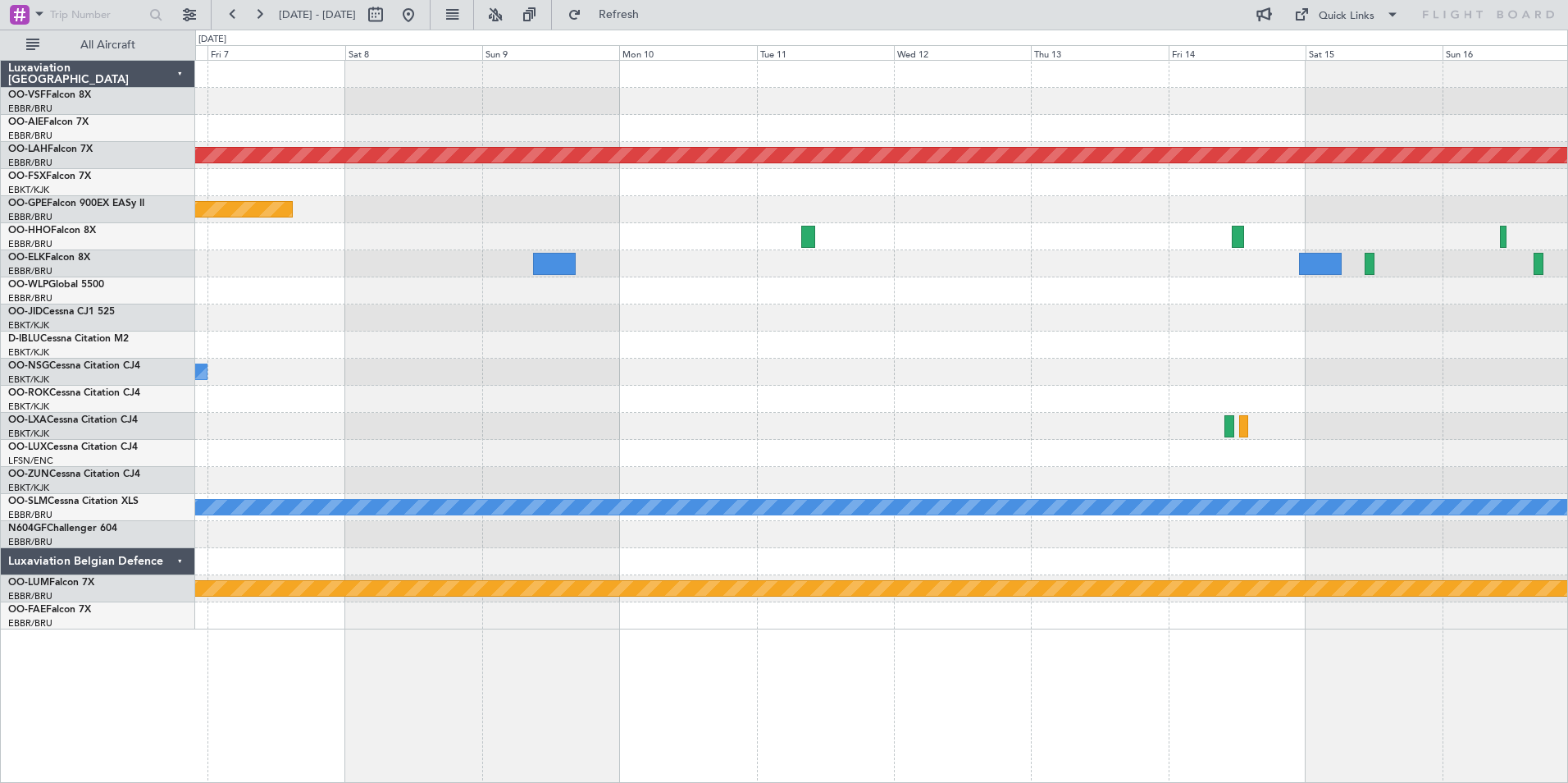
click at [1089, 460] on div at bounding box center [881, 453] width 1372 height 27
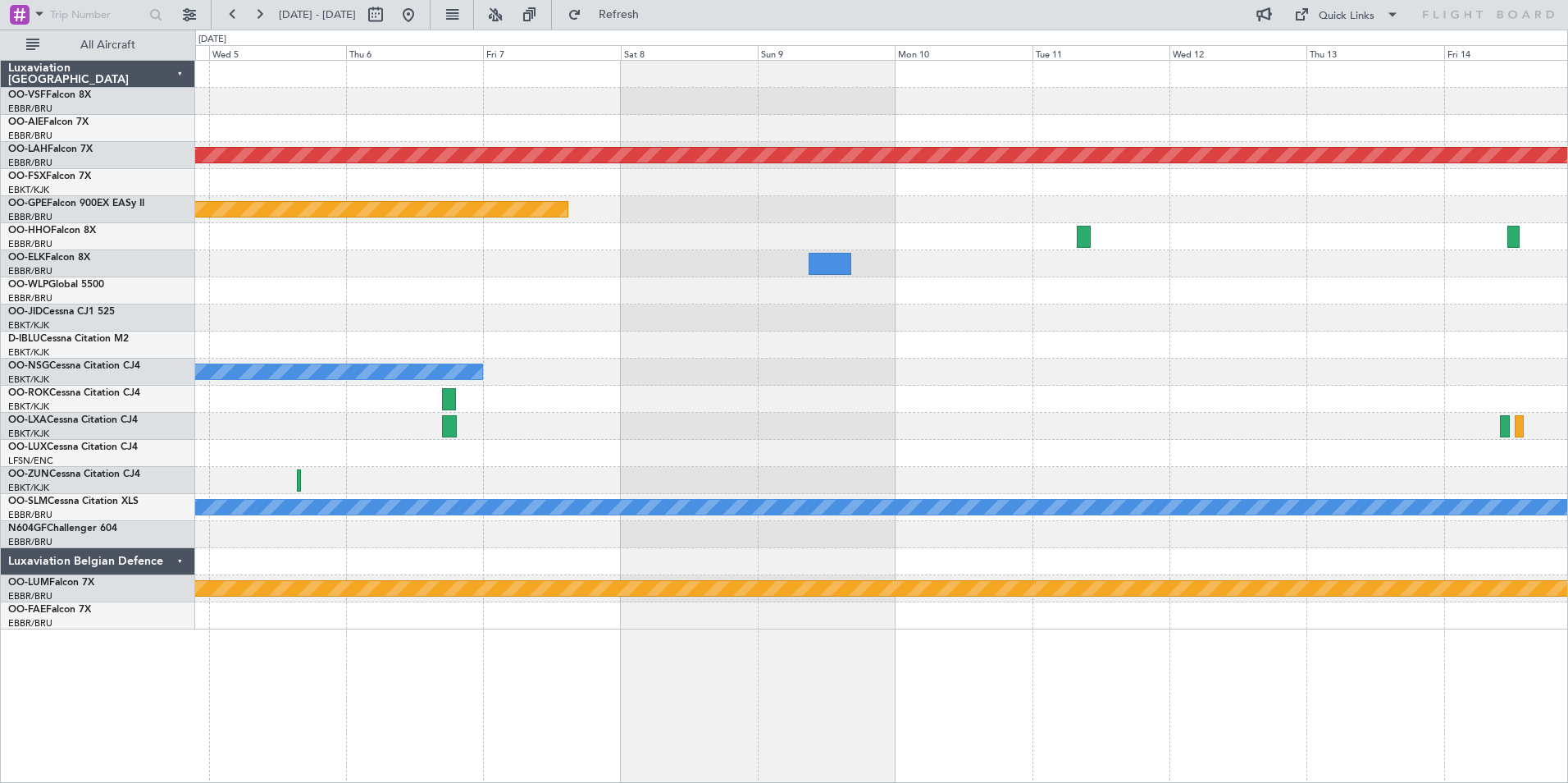
click at [1022, 456] on div at bounding box center [881, 453] width 1372 height 27
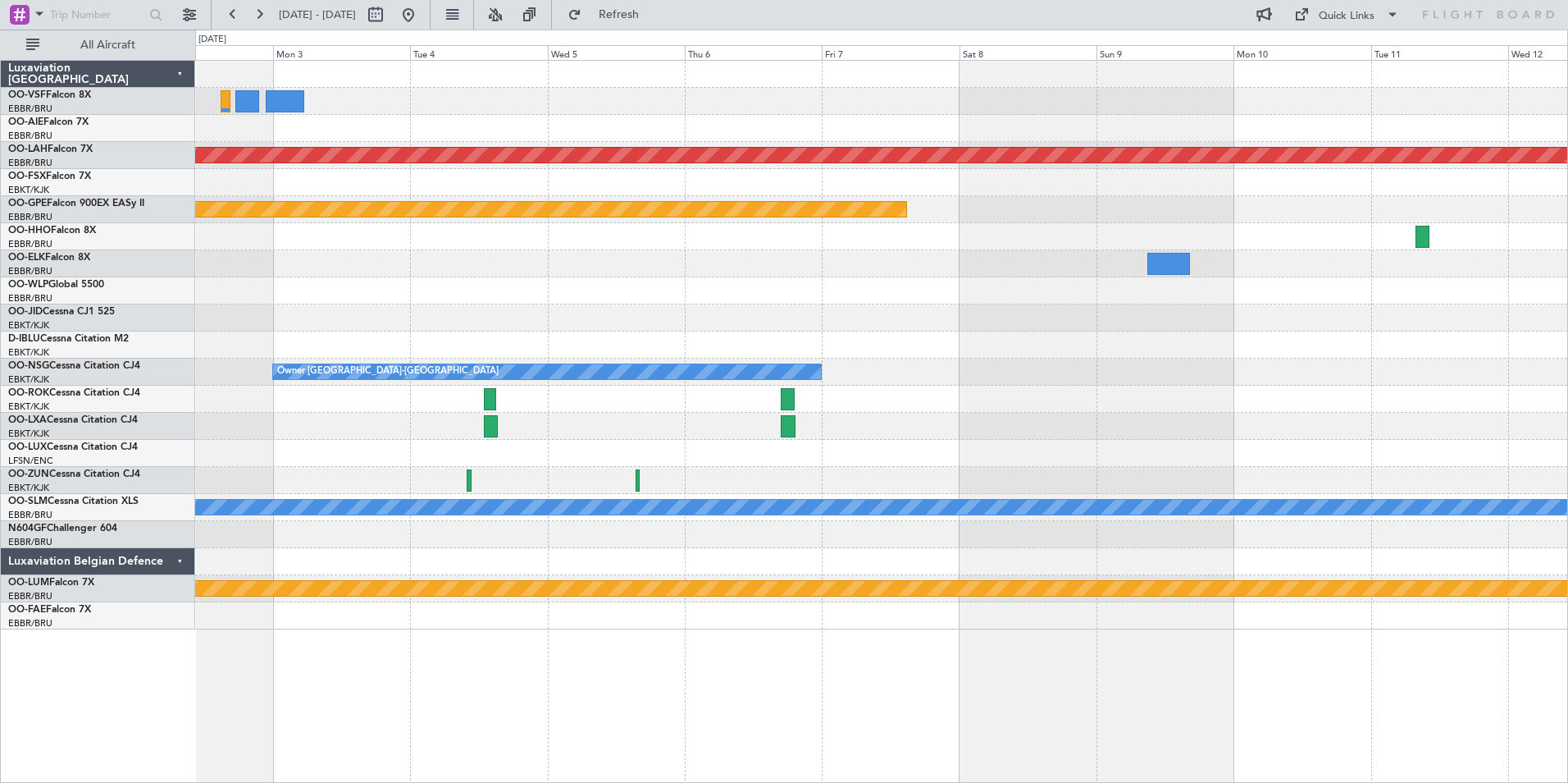
click at [975, 458] on div at bounding box center [881, 453] width 1372 height 27
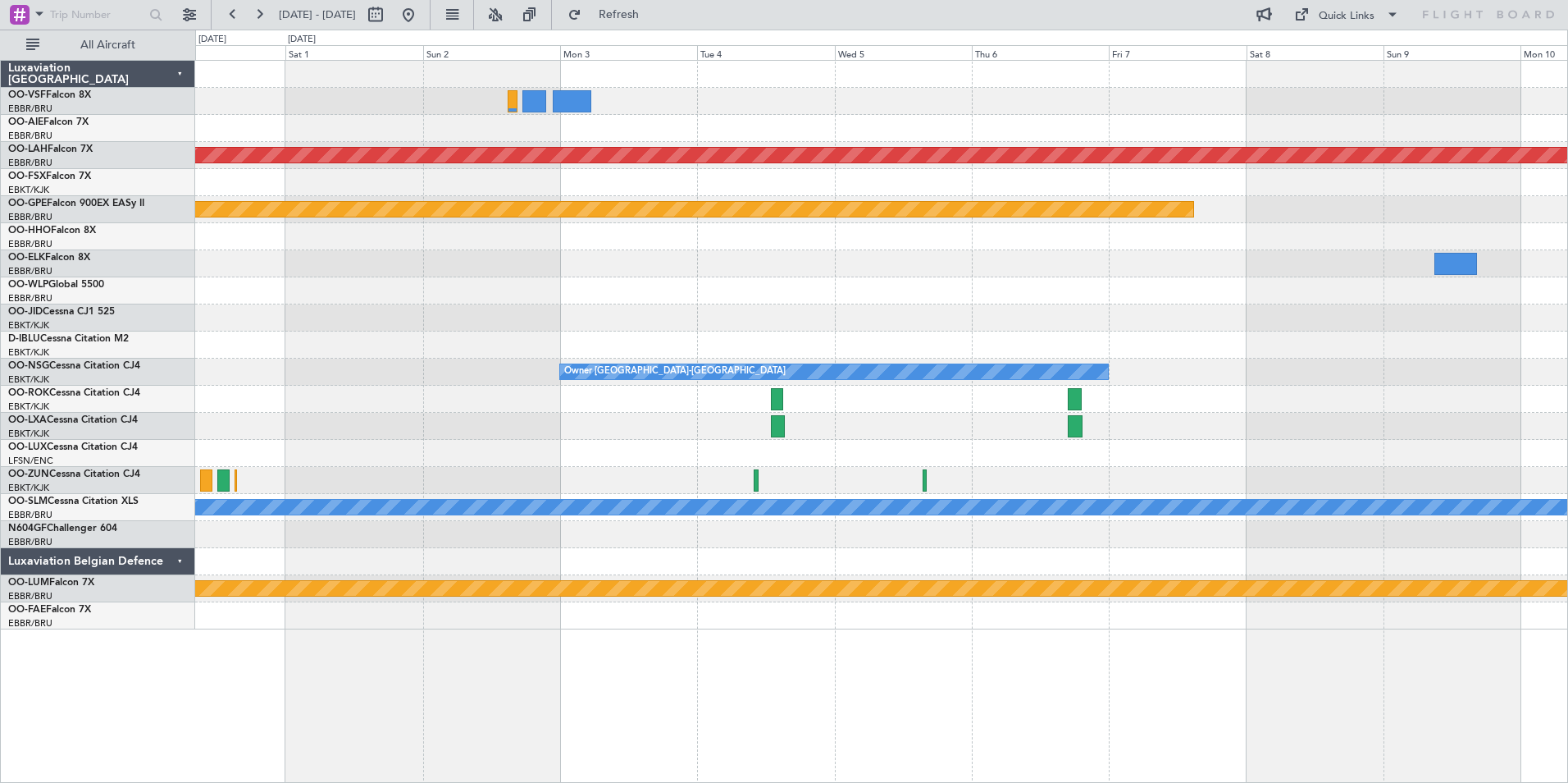
click at [811, 456] on div at bounding box center [881, 453] width 1372 height 27
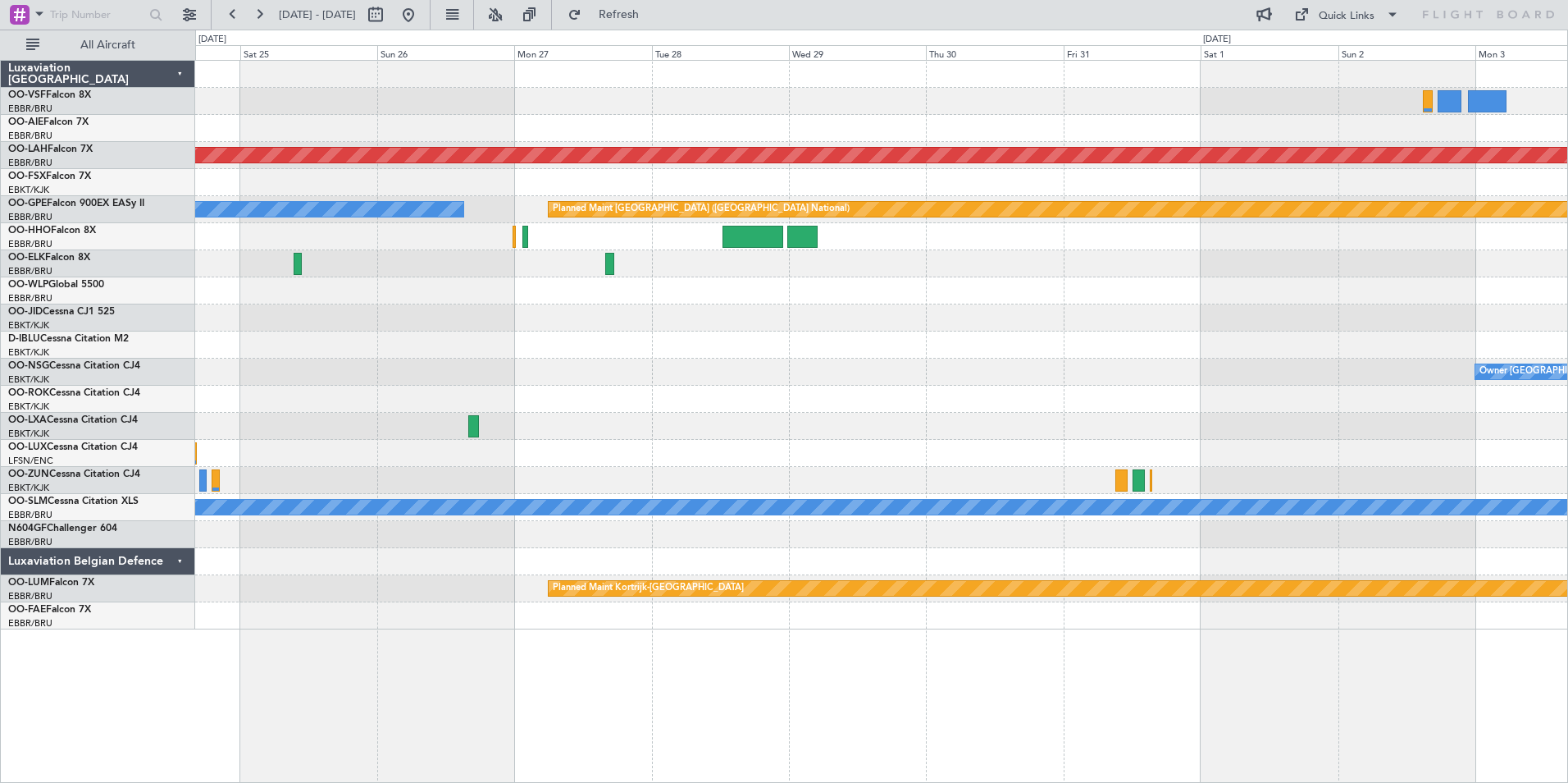
click at [1330, 440] on div "Planned Maint [PERSON_NAME]-[GEOGRAPHIC_DATA][PERSON_NAME] ([GEOGRAPHIC_DATA][P…" at bounding box center [881, 345] width 1372 height 569
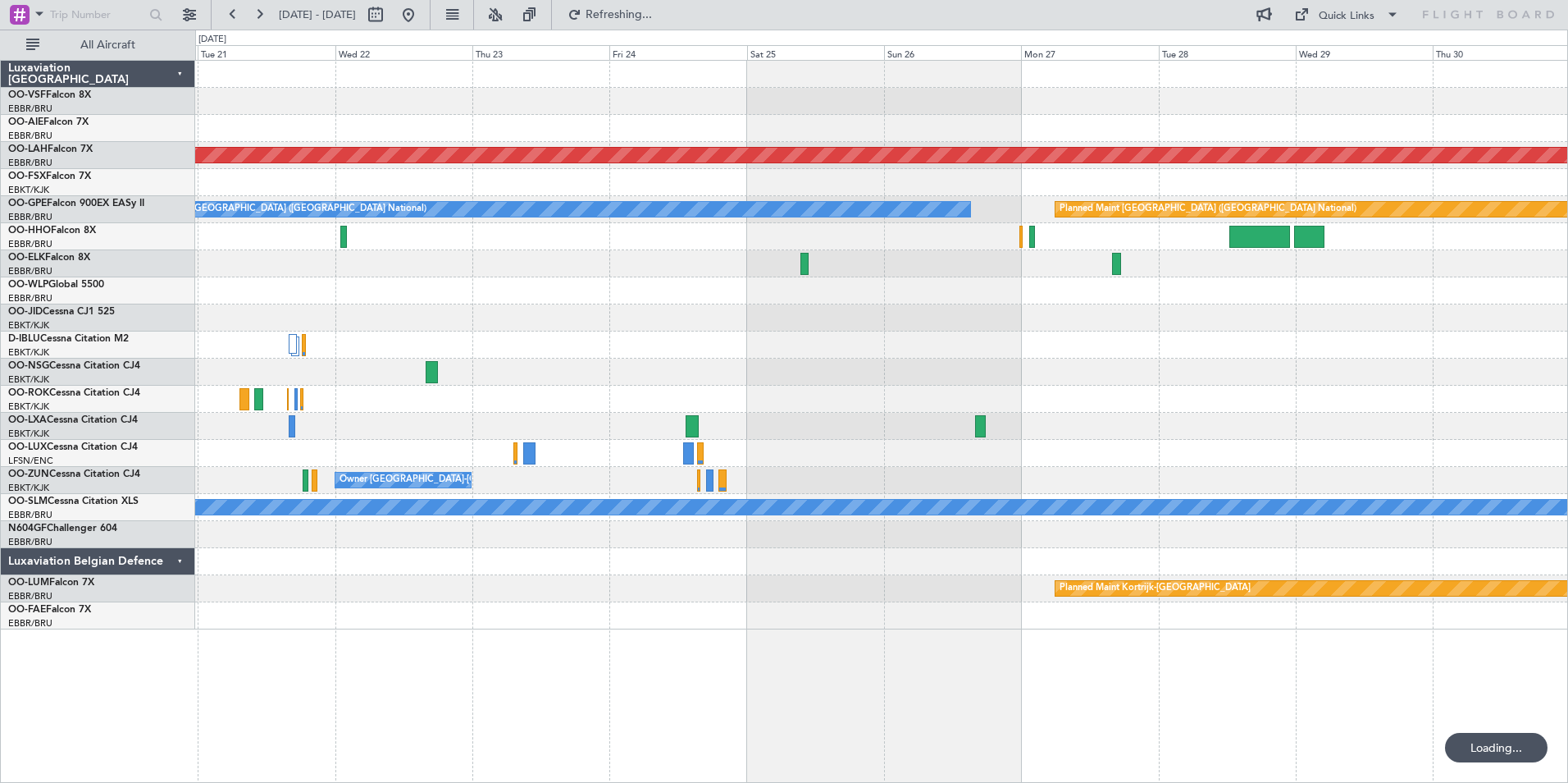
click at [1285, 460] on div at bounding box center [881, 453] width 1372 height 27
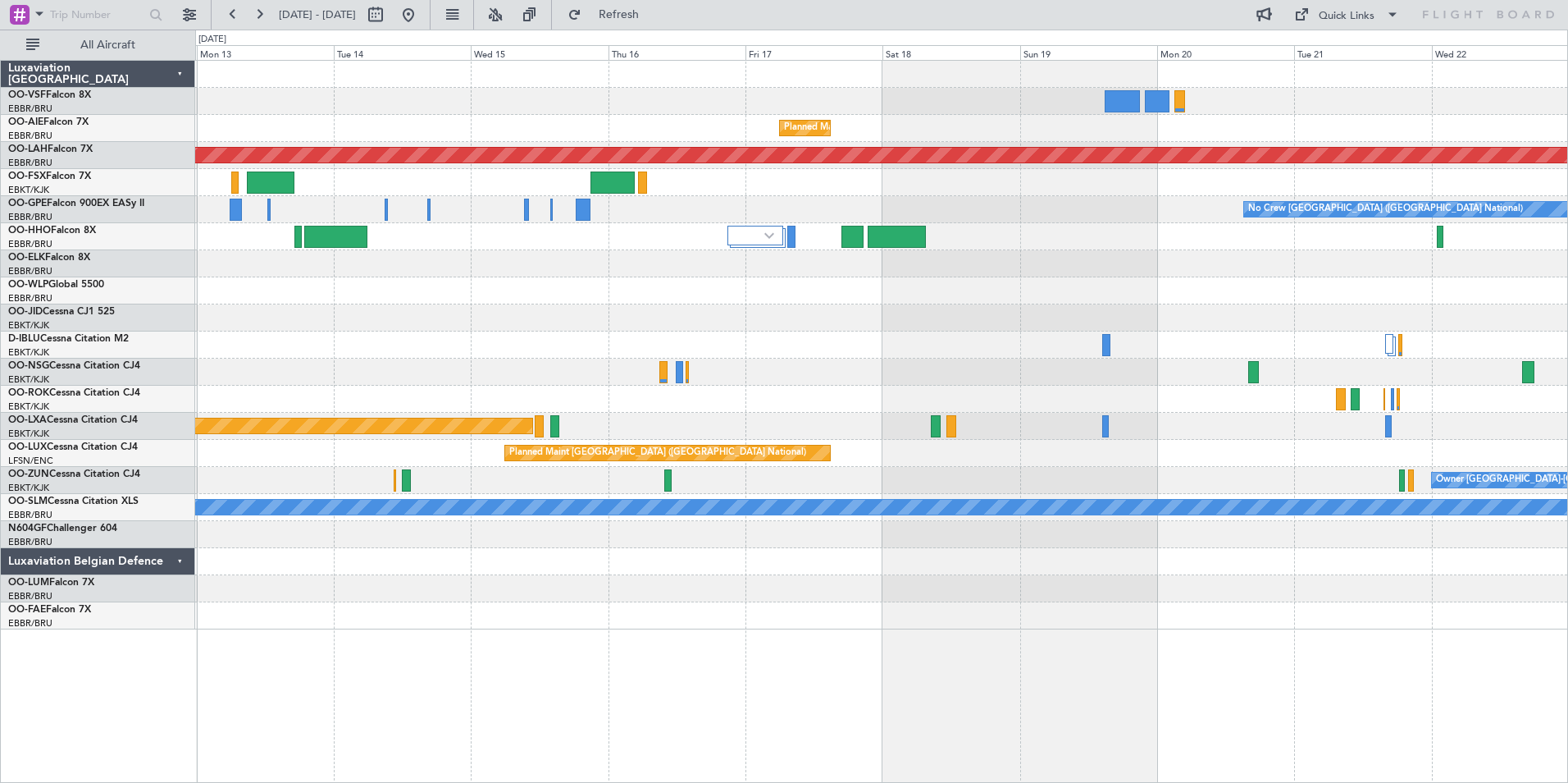
click at [479, 455] on div "Planned Maint [GEOGRAPHIC_DATA] ([GEOGRAPHIC_DATA] National)" at bounding box center [881, 453] width 1372 height 27
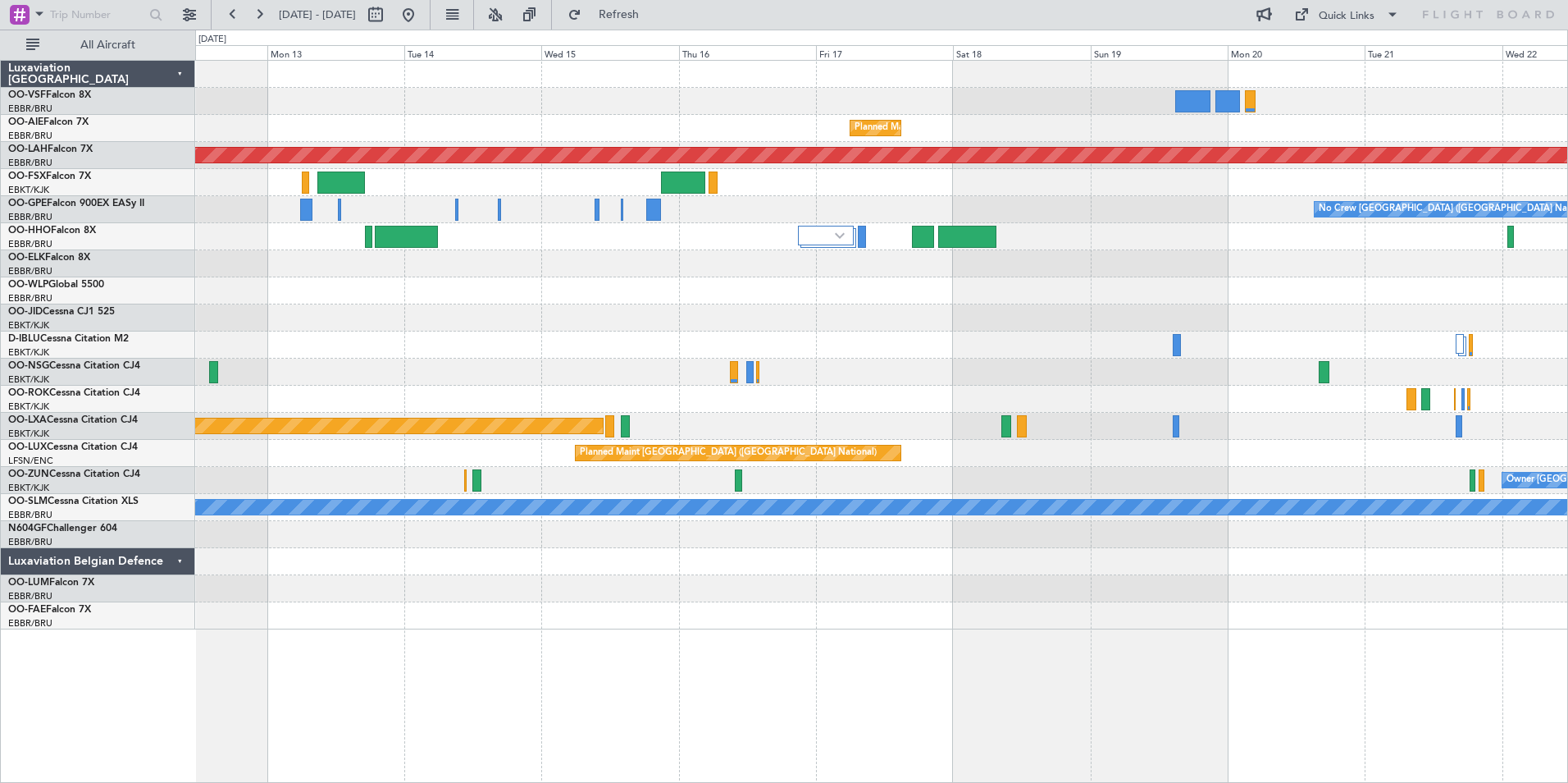
click at [517, 462] on div "Planned Maint [GEOGRAPHIC_DATA] ([GEOGRAPHIC_DATA] National)" at bounding box center [881, 453] width 1372 height 27
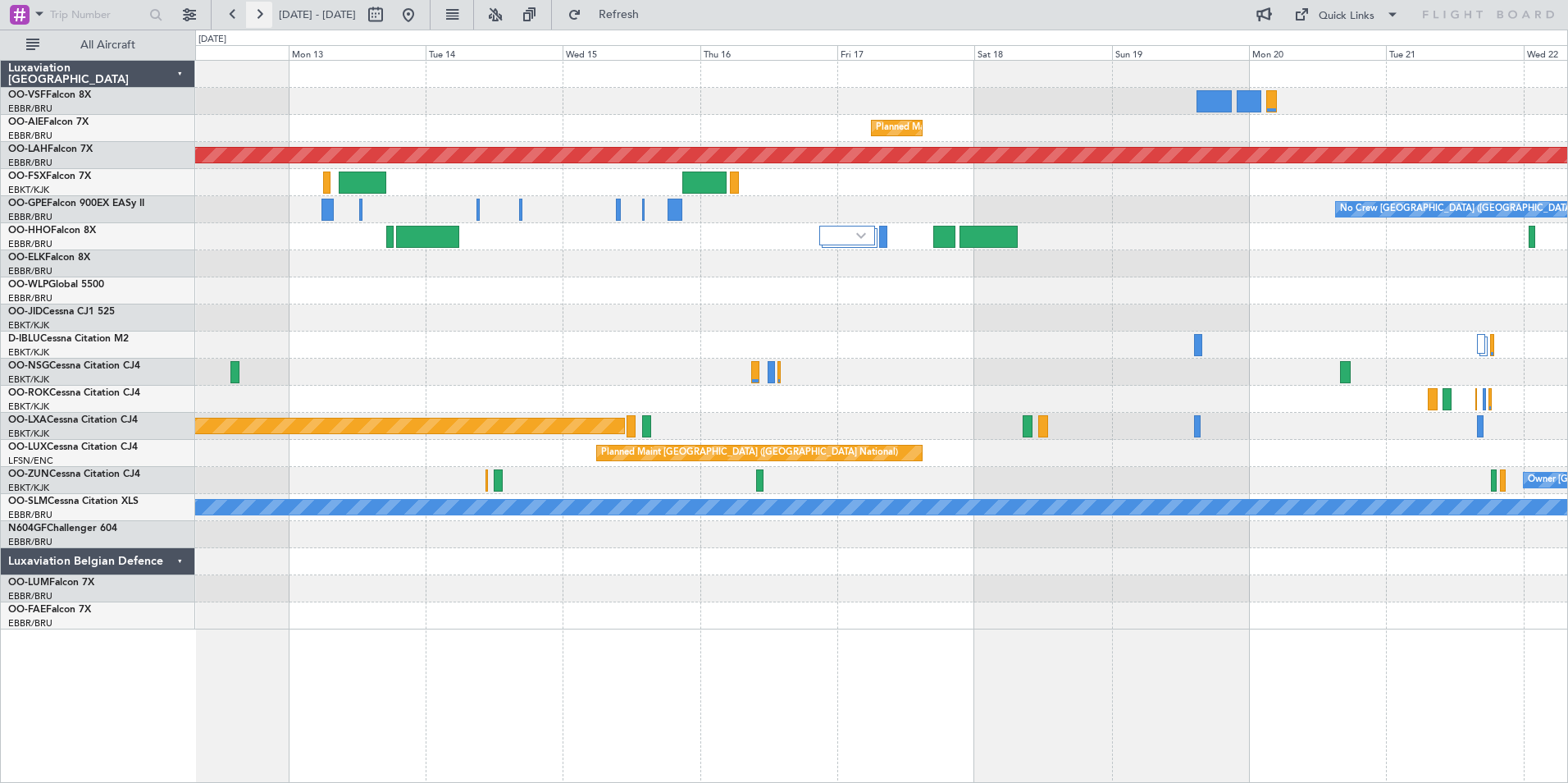
click at [261, 12] on button at bounding box center [259, 15] width 26 height 26
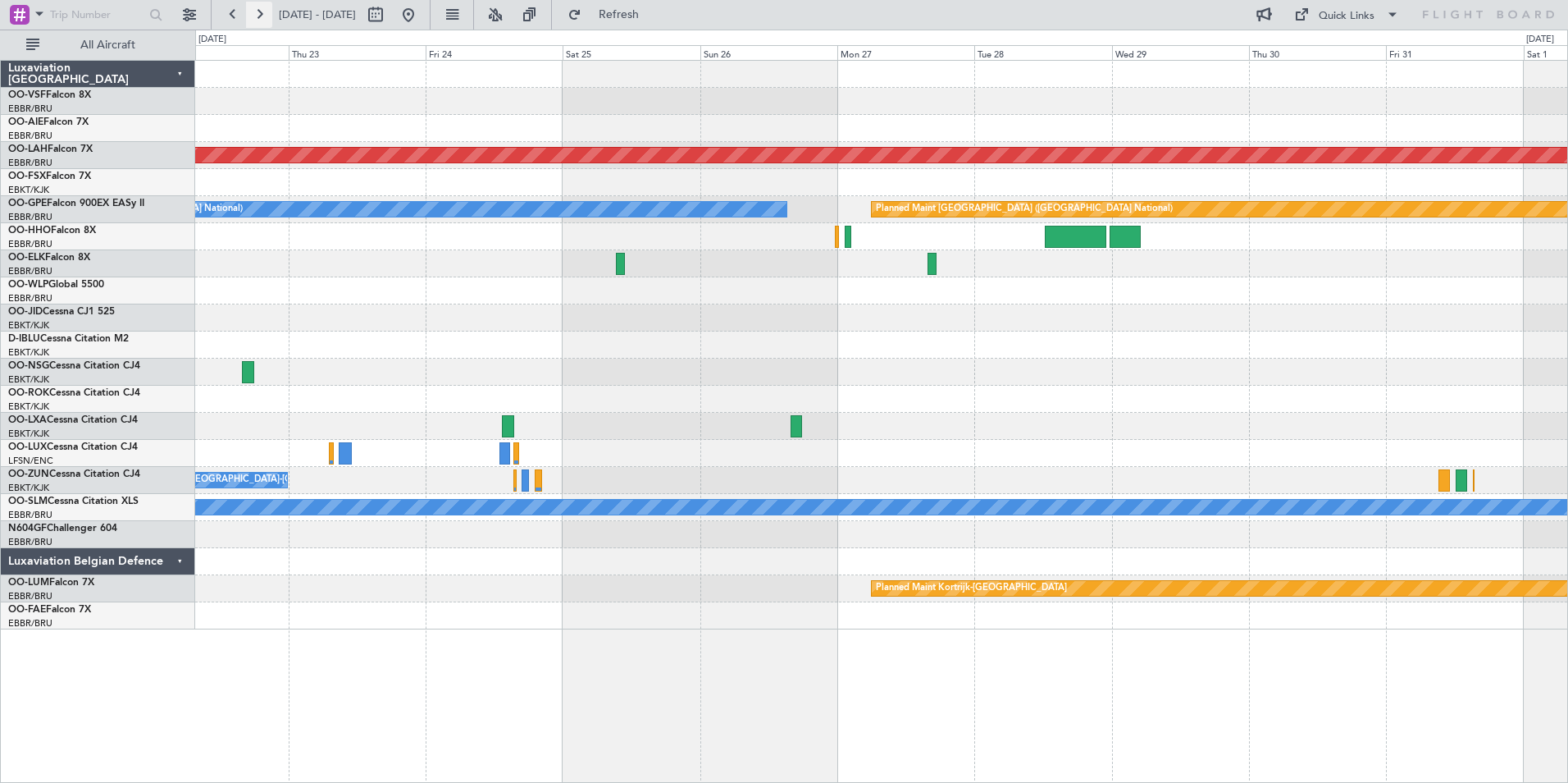
click at [265, 11] on button at bounding box center [259, 15] width 26 height 26
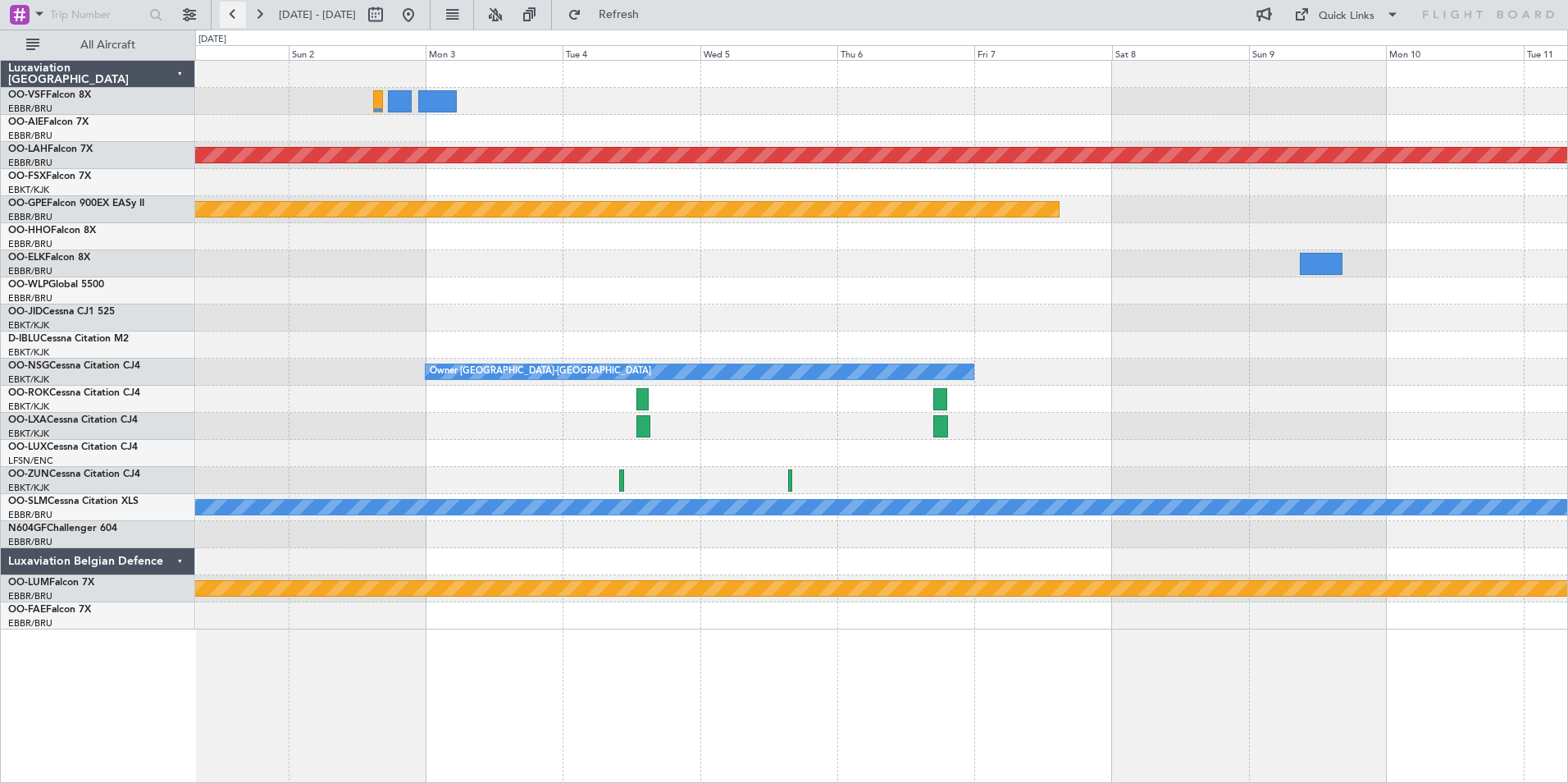
click at [237, 15] on button at bounding box center [233, 15] width 26 height 26
